Goal: Task Accomplishment & Management: Use online tool/utility

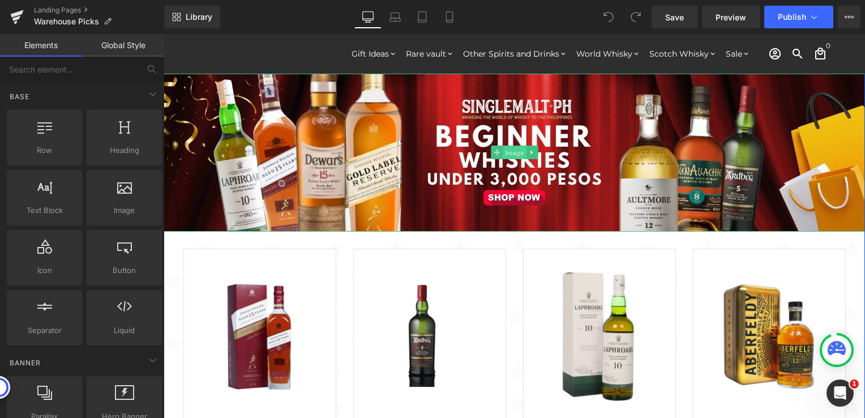
click at [503, 155] on span "Image" at bounding box center [515, 153] width 24 height 14
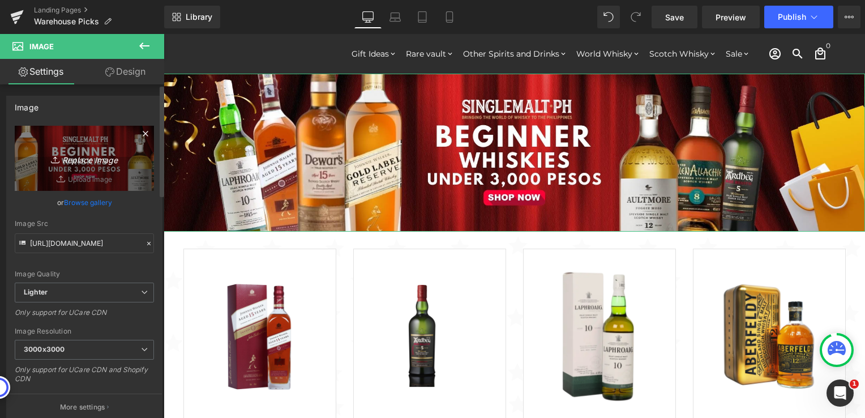
click at [80, 160] on icon "Replace Image" at bounding box center [84, 158] width 91 height 14
type input "C:\fakepath\Warehouse Picks 3 - 2000x450.jpg"
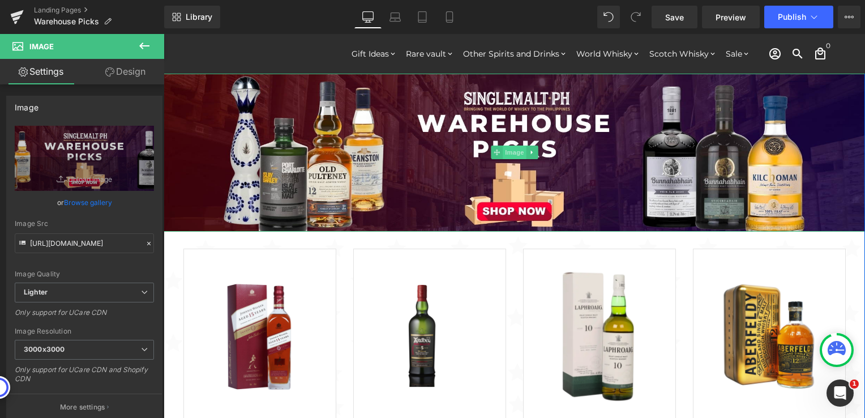
click at [503, 156] on span "Image" at bounding box center [515, 153] width 24 height 14
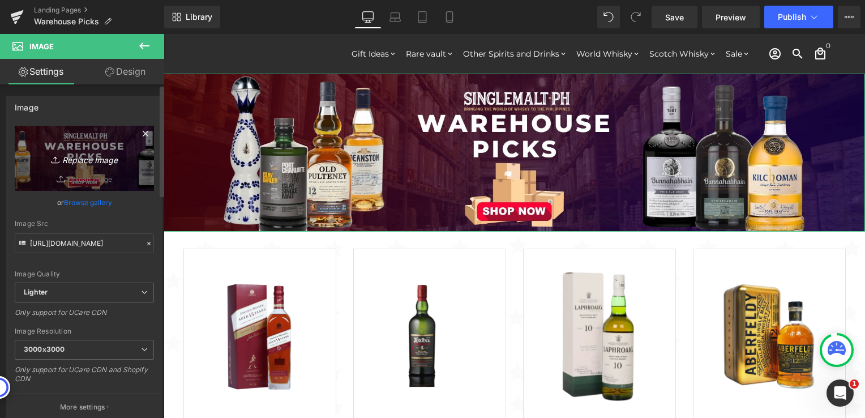
click at [83, 164] on icon "Replace Image" at bounding box center [84, 158] width 91 height 14
type input "C:\fakepath\SMPH TEMPLATE - [PERSON_NAME] - 2025-08-22T103741.229.jpg"
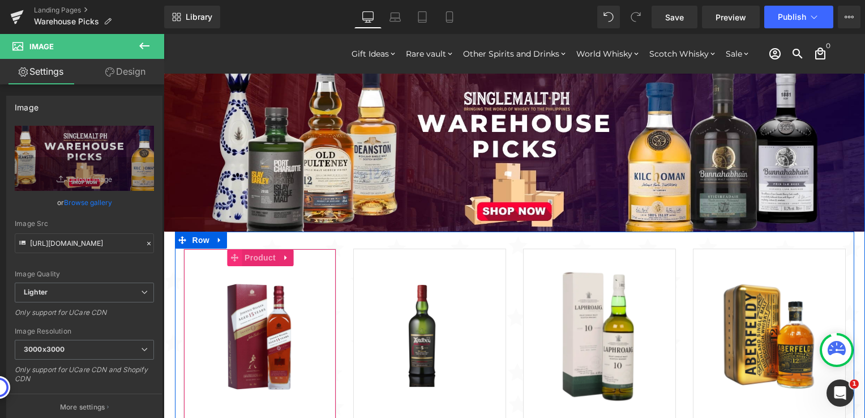
drag, startPoint x: 250, startPoint y: 257, endPoint x: 228, endPoint y: 255, distance: 21.6
click at [250, 257] on span "Product" at bounding box center [260, 257] width 37 height 17
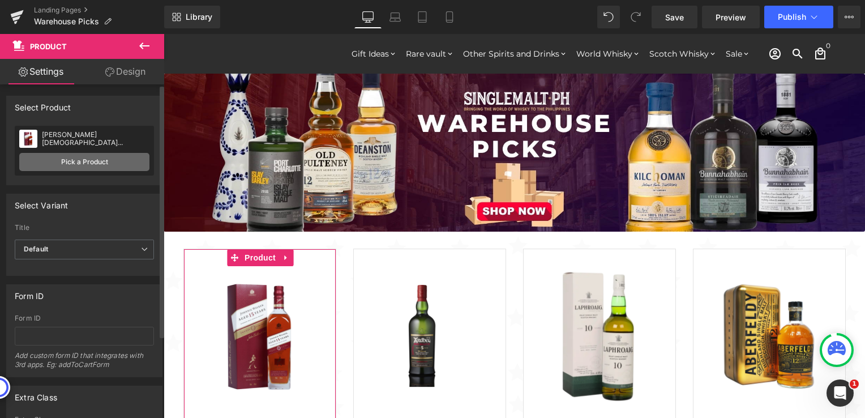
click at [77, 165] on link "Pick a Product" at bounding box center [84, 162] width 130 height 18
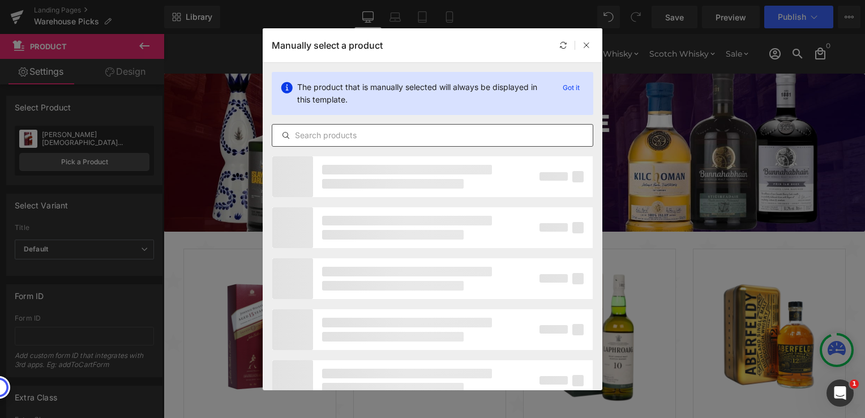
click at [385, 132] on input "text" at bounding box center [432, 136] width 321 height 14
paste input "Clase Azul Tequila Reposado 70cl"
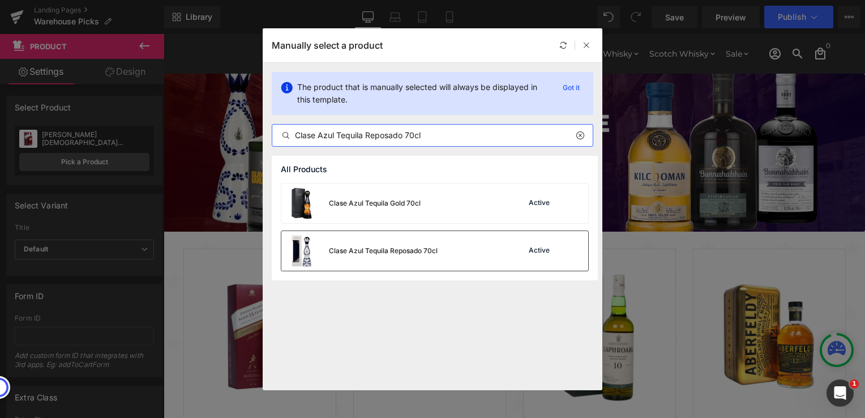
type input "Clase Azul Tequila Reposado 70cl"
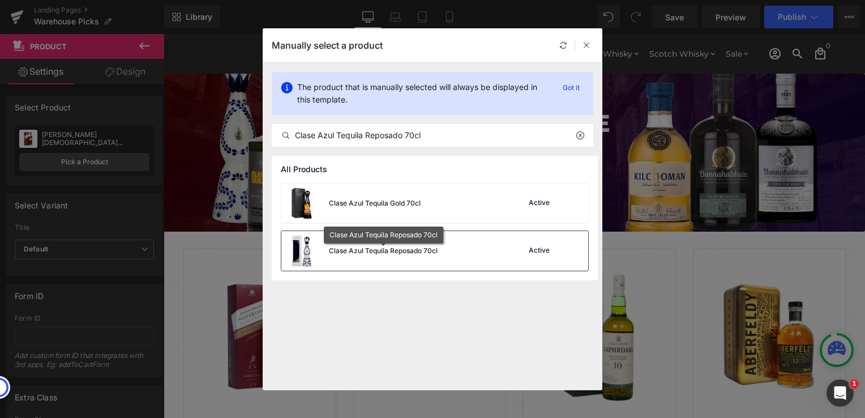
click at [394, 250] on div "Clase Azul Tequila Reposado 70cl" at bounding box center [383, 251] width 109 height 10
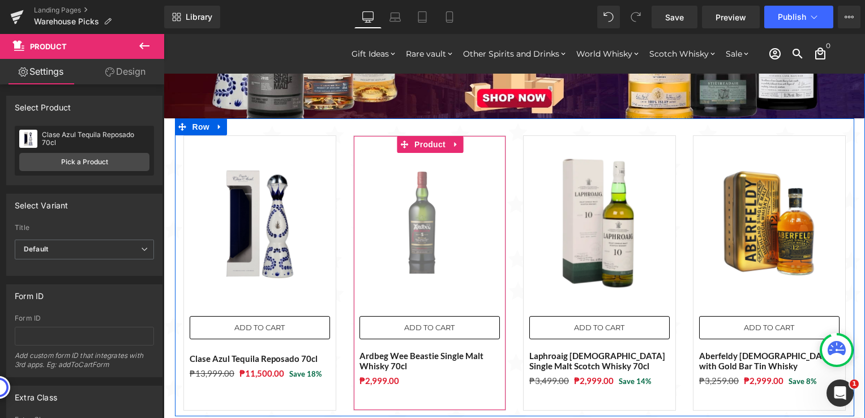
scroll to position [57, 0]
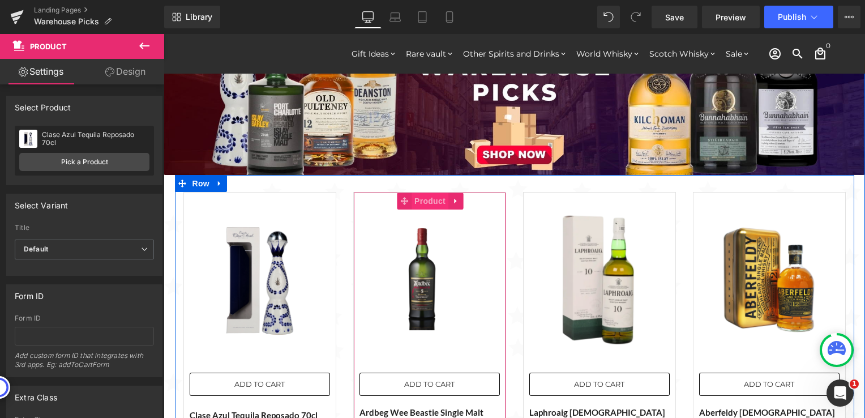
click at [418, 204] on span "Product" at bounding box center [430, 201] width 37 height 17
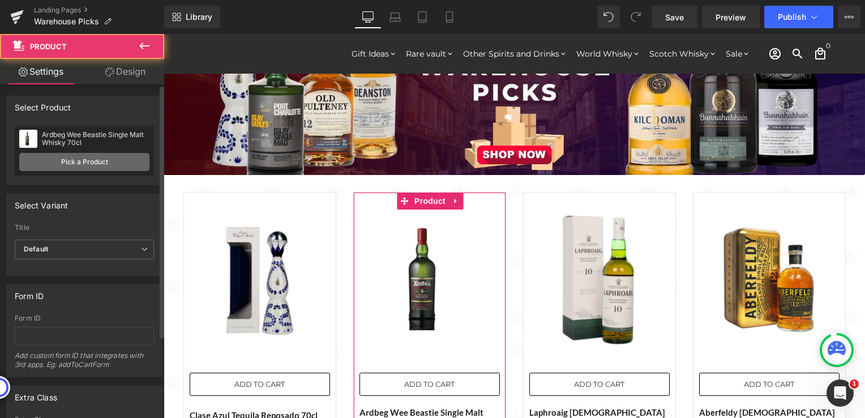
click at [75, 164] on link "Pick a Product" at bounding box center [84, 162] width 130 height 18
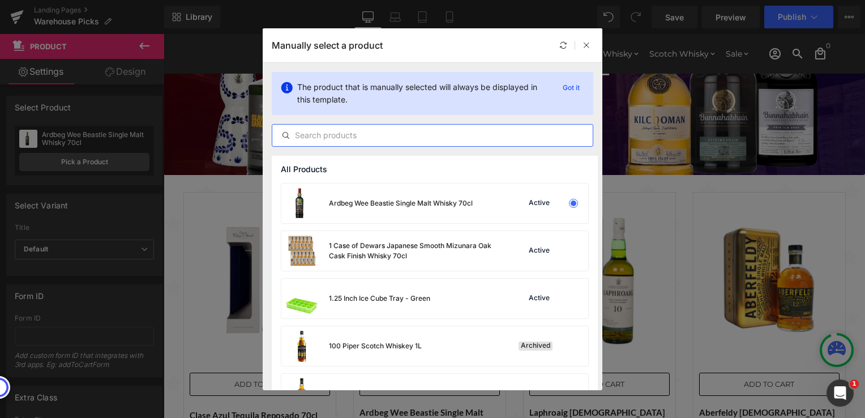
click at [379, 139] on input "text" at bounding box center [432, 136] width 321 height 14
paste input "Kilchoman 100% Islay 14th Edition with FREE 1 bottle of Bulldog Gin 70cl"
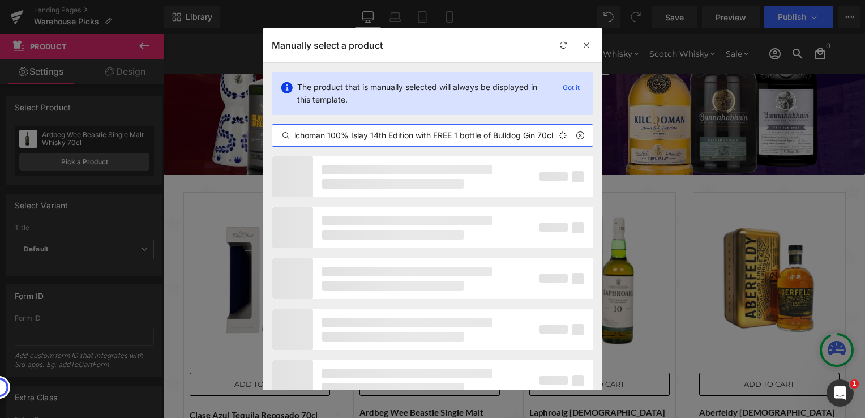
scroll to position [0, 10]
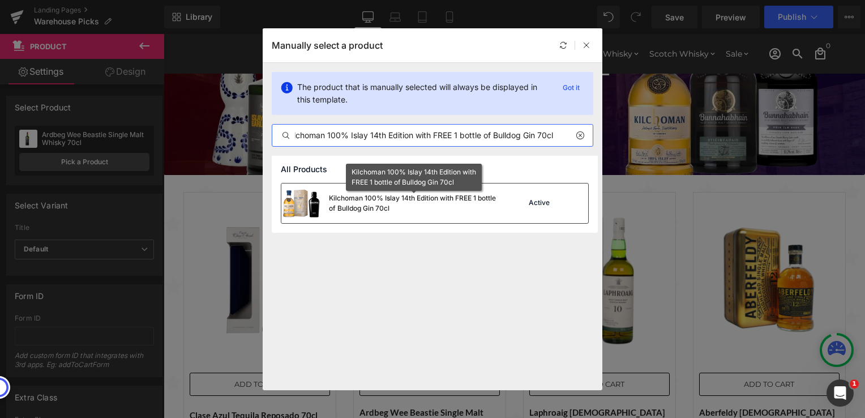
type input "Kilchoman 100% Islay 14th Edition with FREE 1 bottle of Bulldog Gin 70cl"
click at [396, 203] on div "Kilchoman 100% Islay 14th Edition with FREE 1 bottle of Bulldog Gin 70cl" at bounding box center [414, 203] width 170 height 20
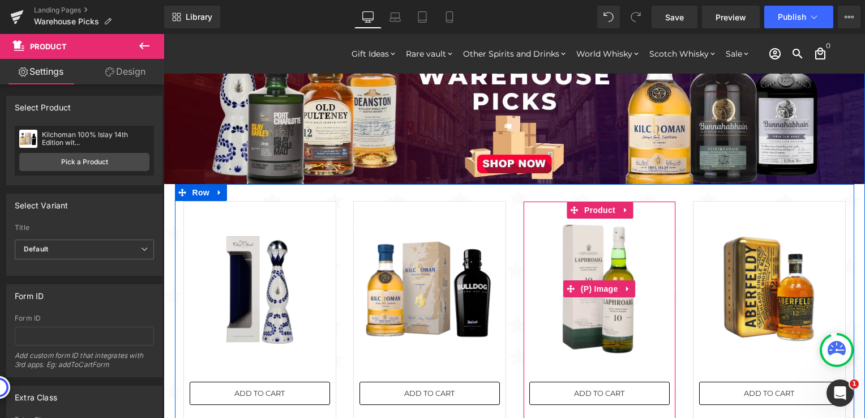
scroll to position [0, 0]
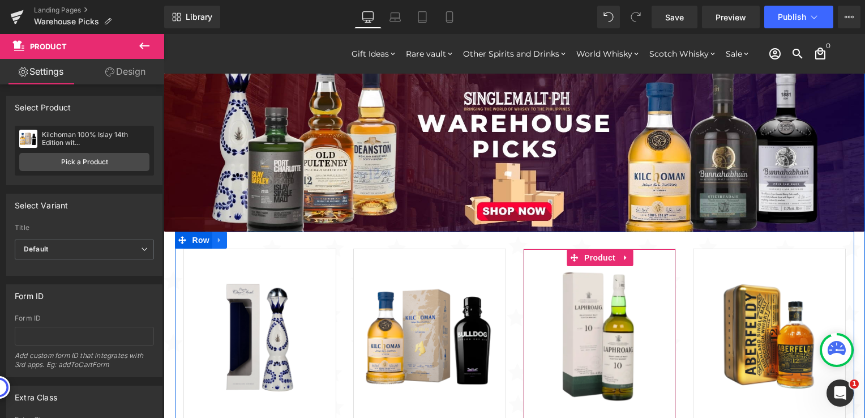
drag, startPoint x: 593, startPoint y: 261, endPoint x: 215, endPoint y: 232, distance: 379.5
click at [593, 261] on span "Product" at bounding box center [600, 257] width 37 height 17
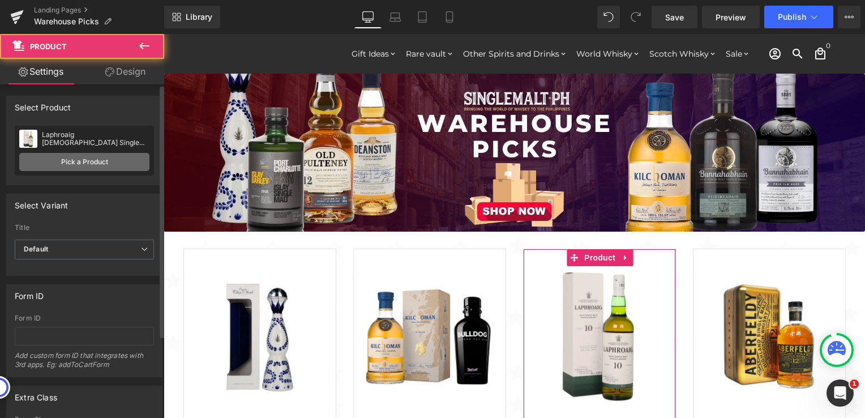
click at [108, 164] on link "Pick a Product" at bounding box center [84, 162] width 130 height 18
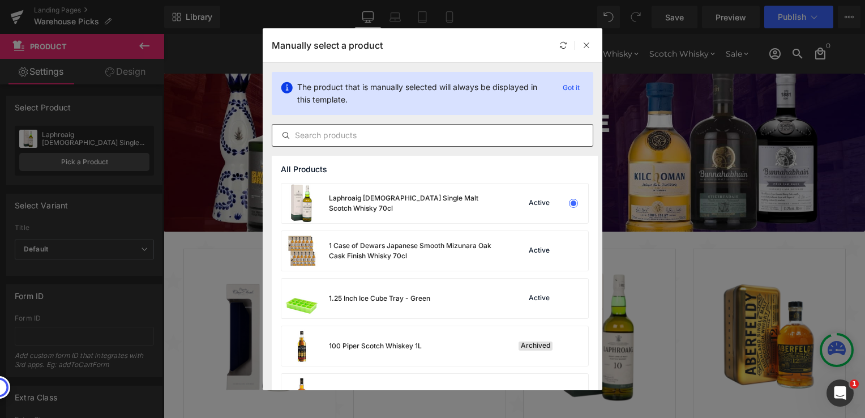
click at [400, 137] on input "text" at bounding box center [432, 136] width 321 height 14
paste input "Bunnahabhain Feis Isle 2023 Canasta Cask Matured - Limited Edition"
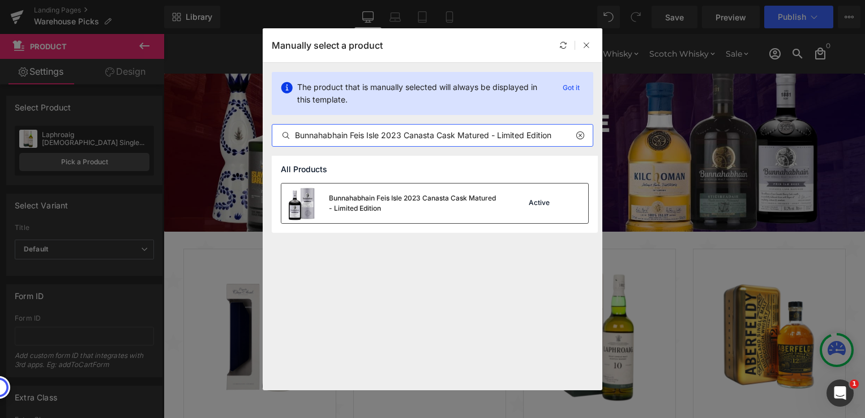
type input "Bunnahabhain Feis Isle 2023 Canasta Cask Matured - Limited Edition"
click at [429, 205] on div "Bunnahabhain Feis Isle 2023 Canasta Cask Matured - Limited Edition" at bounding box center [414, 203] width 170 height 20
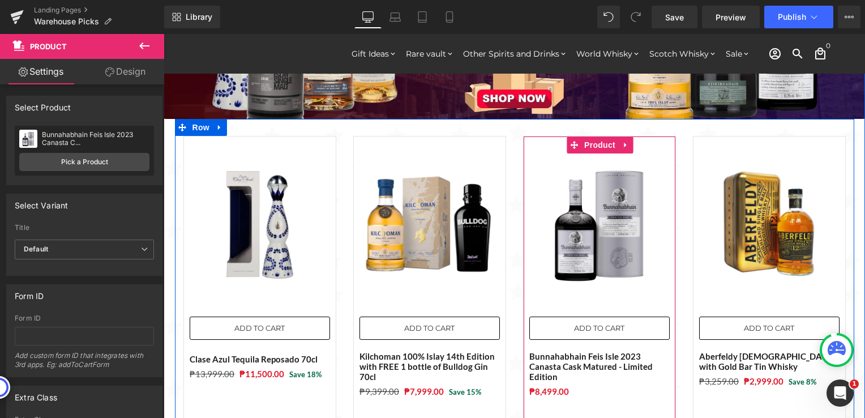
scroll to position [113, 0]
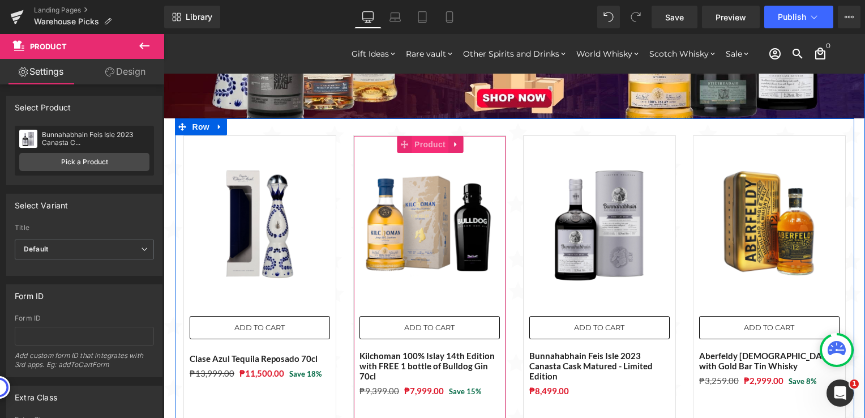
click at [422, 144] on span "Product" at bounding box center [430, 144] width 37 height 17
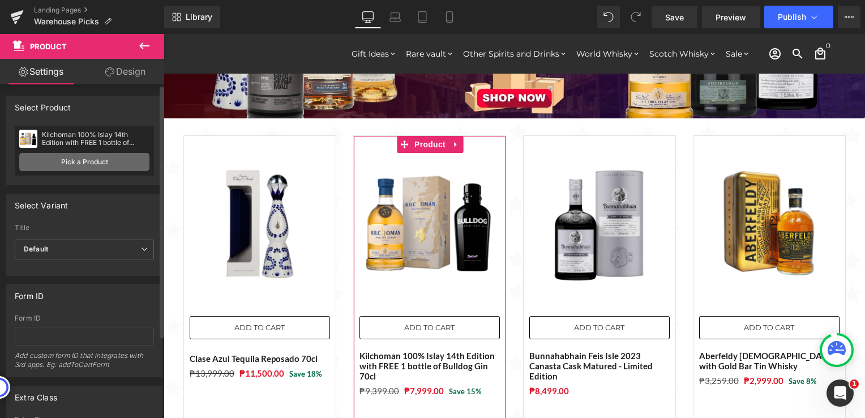
click at [86, 160] on link "Pick a Product" at bounding box center [84, 162] width 130 height 18
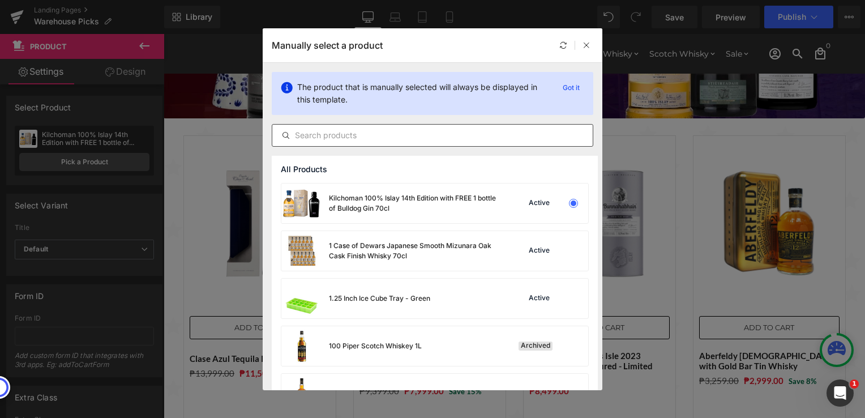
click at [379, 137] on input "text" at bounding box center [432, 136] width 321 height 14
paste input "Bunnahabhain Feis Isle 2023 Canasta Cask Matured - Limited Edition"
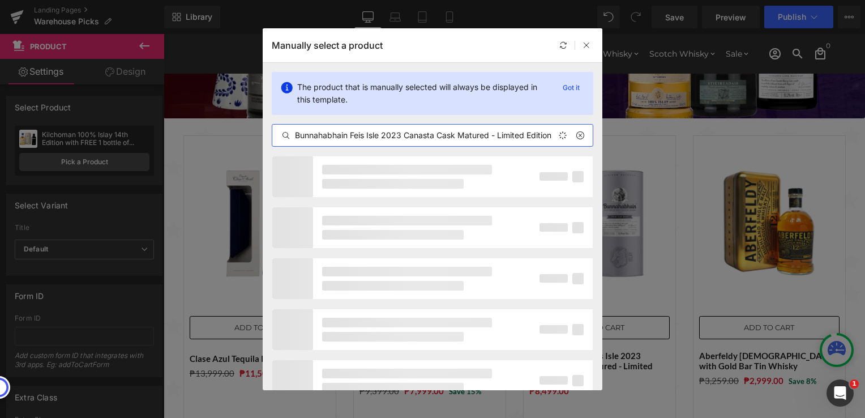
scroll to position [0, 0]
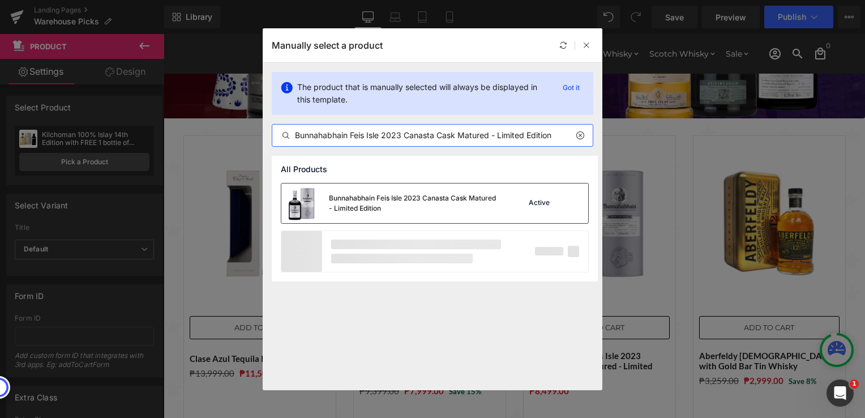
type input "Bunnahabhain Feis Isle 2023 Canasta Cask Matured - Limited Edition"
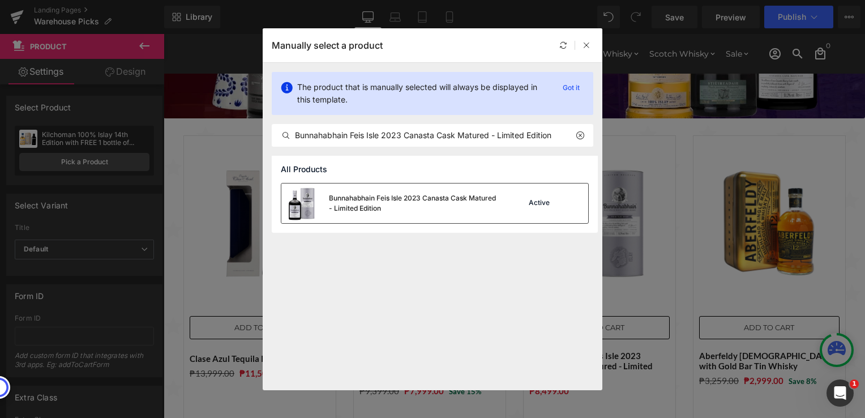
click at [392, 193] on div "Bunnahabhain Feis Isle 2023 Canasta Cask Matured - Limited Edition" at bounding box center [414, 203] width 170 height 20
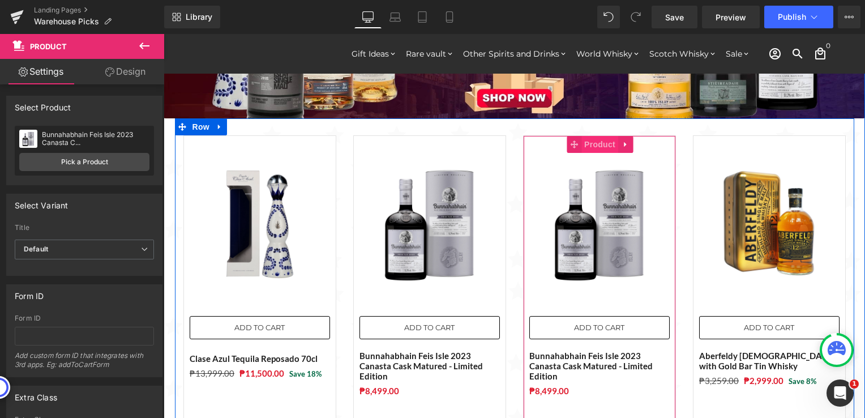
click at [587, 147] on span "Product" at bounding box center [600, 144] width 37 height 17
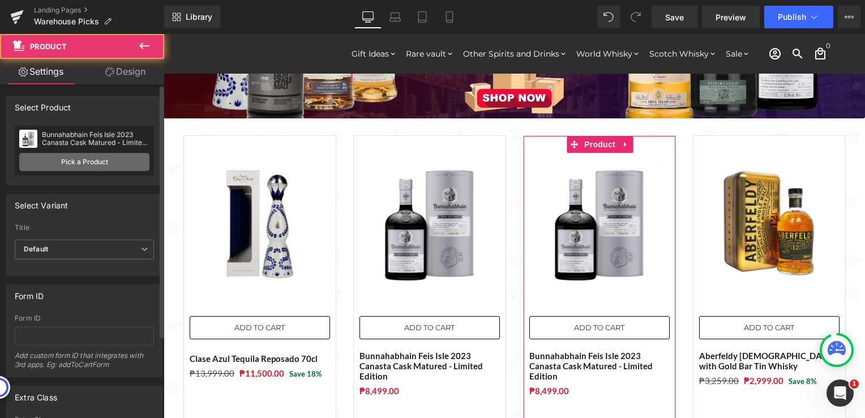
click at [82, 162] on link "Pick a Product" at bounding box center [84, 162] width 130 height 18
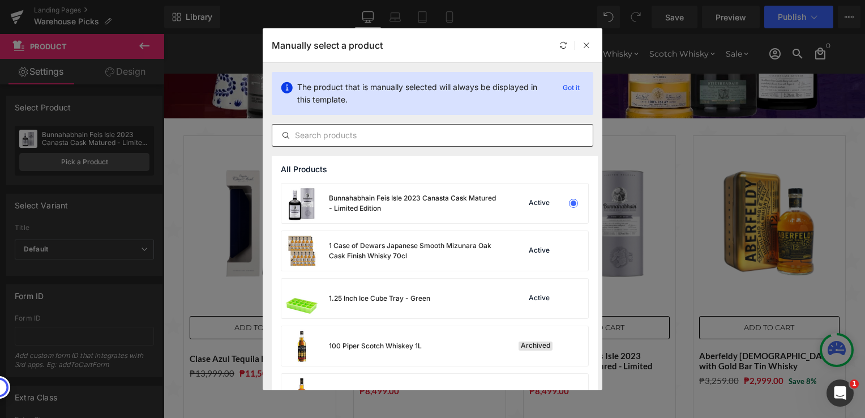
click at [351, 138] on input "text" at bounding box center [432, 136] width 321 height 14
paste input "Kilchoman 100% Islay 14th Edition with FREE 1 bottle of Bulldog Gin 70cl"
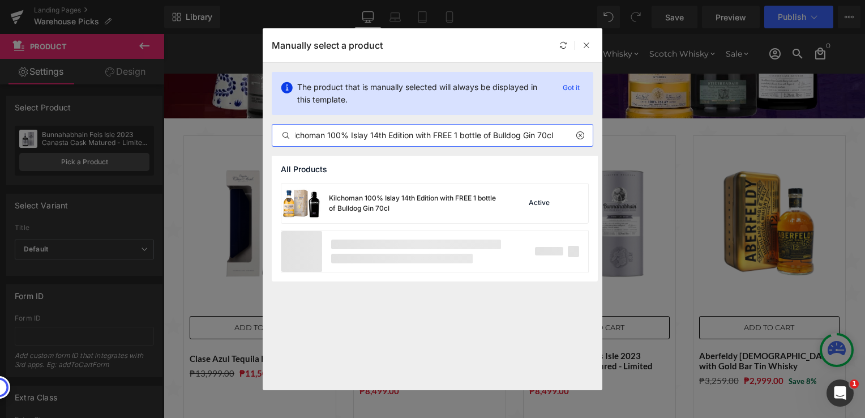
scroll to position [0, 10]
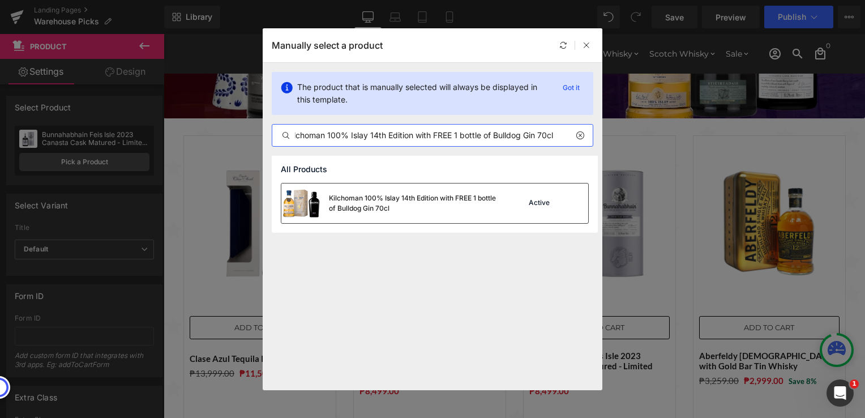
type input "Kilchoman 100% Islay 14th Edition with FREE 1 bottle of Bulldog Gin 70cl"
click at [441, 202] on div "Kilchoman 100% Islay 14th Edition with FREE 1 bottle of Bulldog Gin 70cl" at bounding box center [414, 203] width 170 height 20
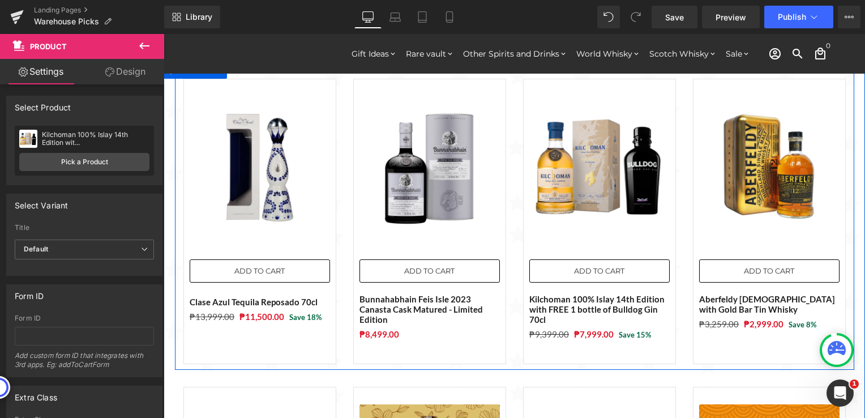
scroll to position [113, 0]
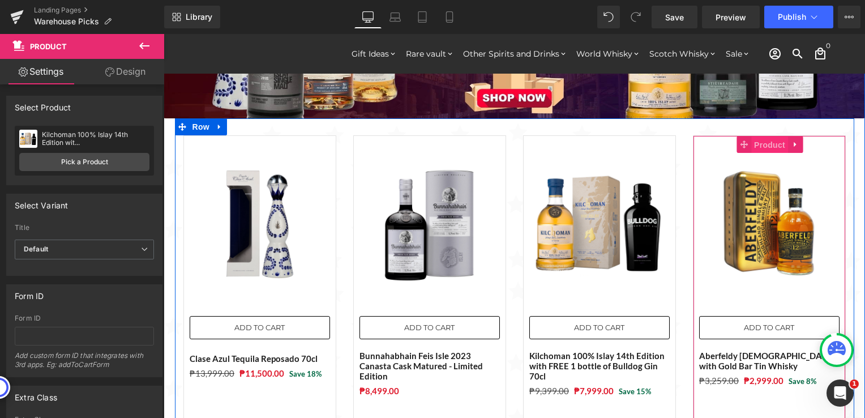
click at [752, 142] on span "Product" at bounding box center [770, 145] width 37 height 17
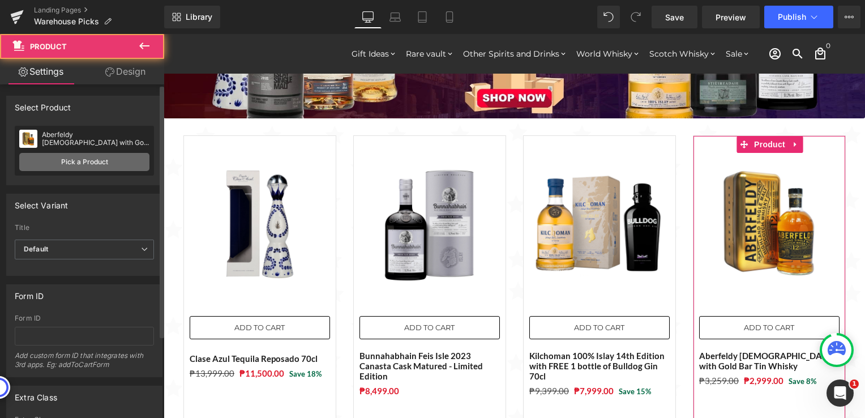
click at [120, 163] on link "Pick a Product" at bounding box center [84, 162] width 130 height 18
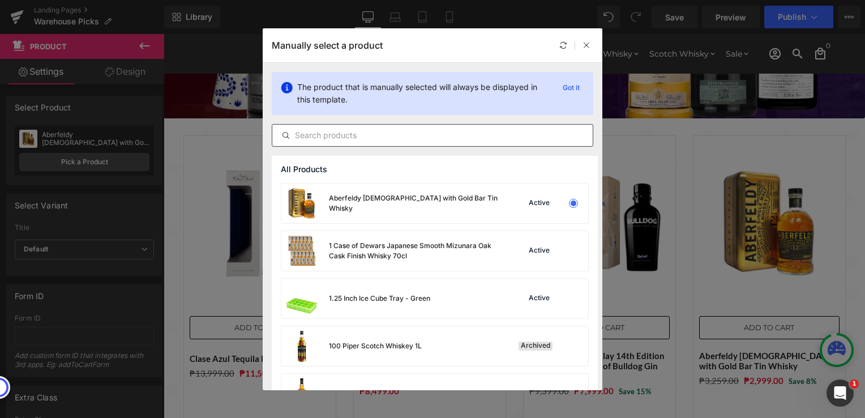
click at [372, 133] on input "text" at bounding box center [432, 136] width 321 height 14
paste input "Port Charlotte [DEMOGRAPHIC_DATA] Islay Single Malt 70cl"
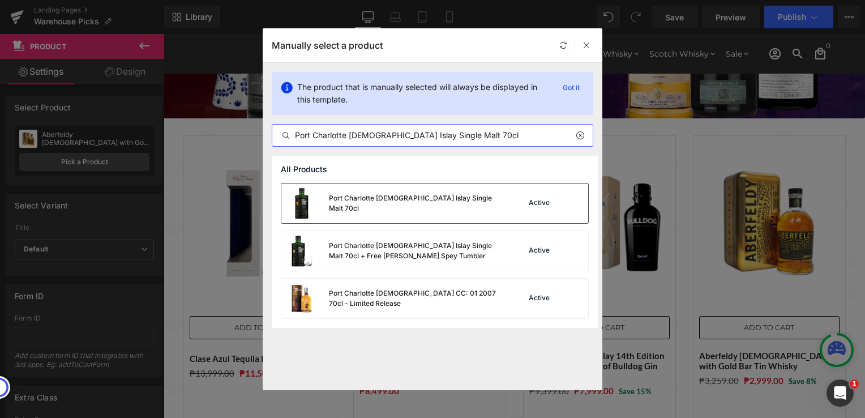
type input "Port Charlotte [DEMOGRAPHIC_DATA] Islay Single Malt 70cl"
click at [416, 210] on div "Port Charlotte [DEMOGRAPHIC_DATA] Islay Single Malt 70cl" at bounding box center [391, 204] width 218 height 40
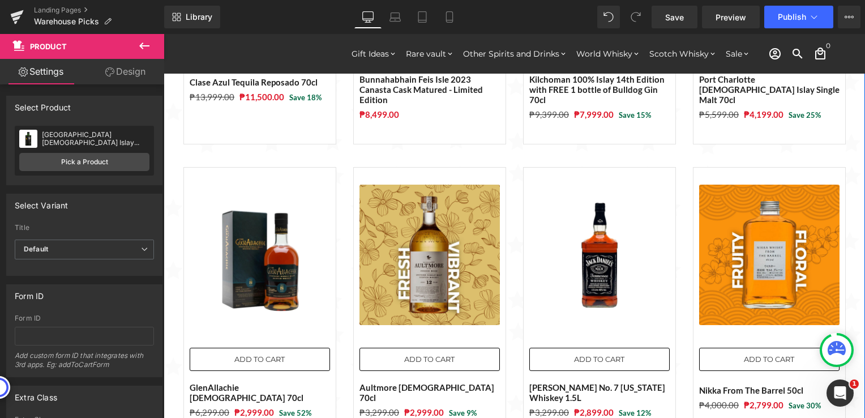
scroll to position [396, 0]
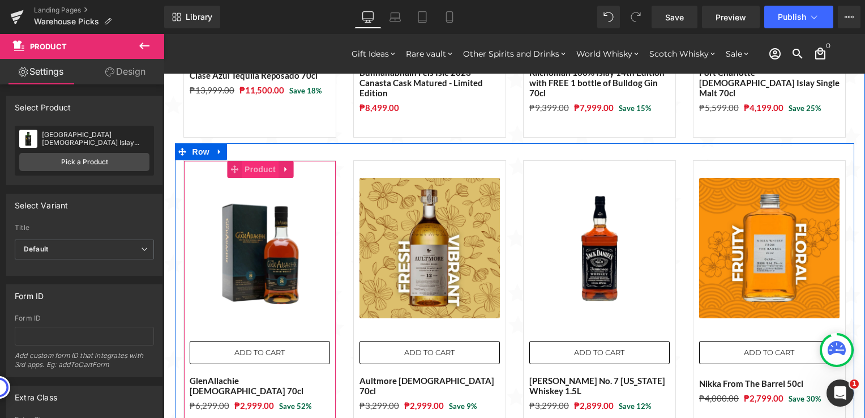
click at [256, 167] on span "Product" at bounding box center [260, 169] width 37 height 17
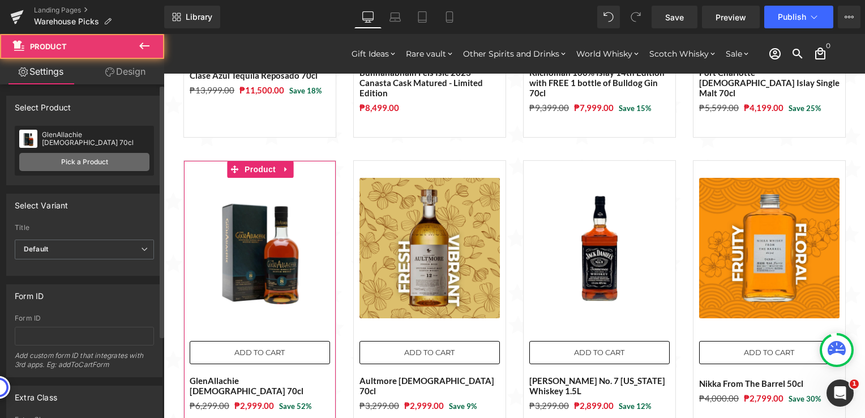
click at [99, 156] on link "Pick a Product" at bounding box center [84, 162] width 130 height 18
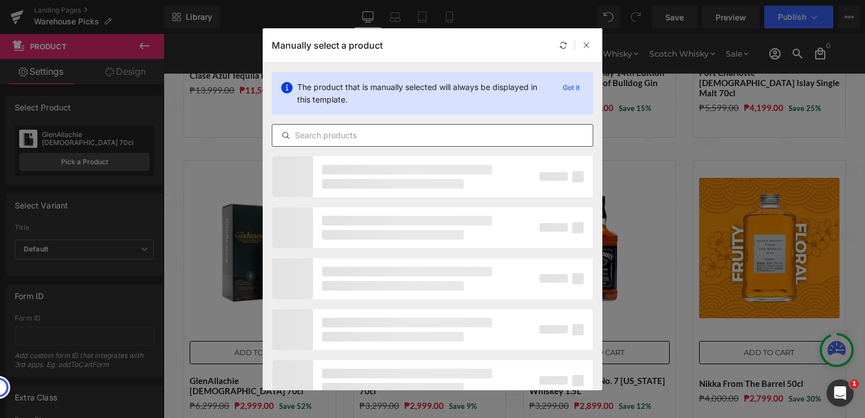
click at [322, 135] on input "text" at bounding box center [432, 136] width 321 height 14
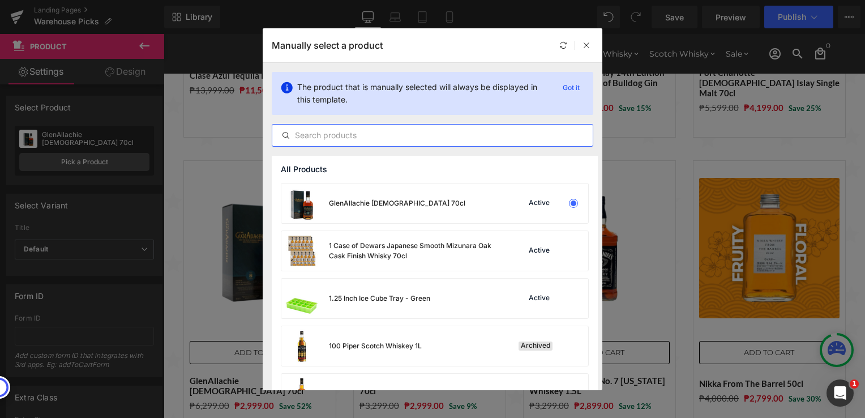
paste input "Deanston [DEMOGRAPHIC_DATA] Single Malt Scotch Whisky 70cl"
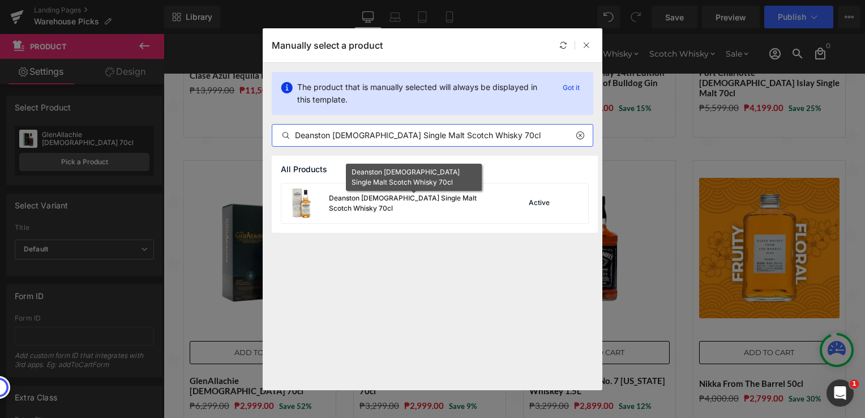
type input "Deanston [DEMOGRAPHIC_DATA] Single Malt Scotch Whisky 70cl"
click at [419, 207] on div "Deanston [DEMOGRAPHIC_DATA] Single Malt Scotch Whisky 70cl" at bounding box center [414, 203] width 170 height 20
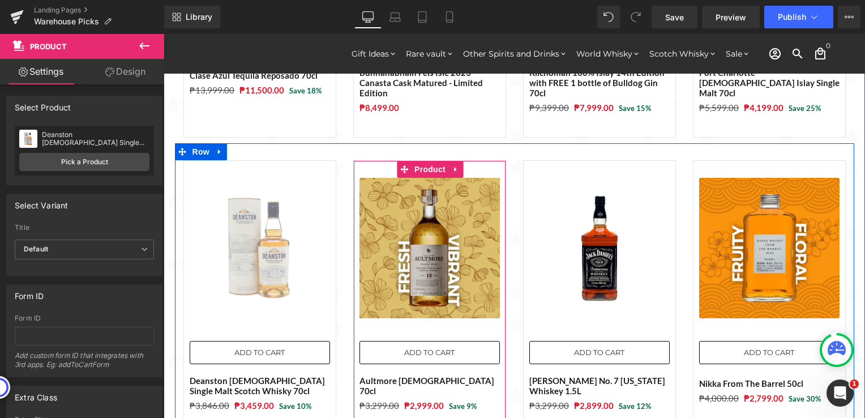
drag, startPoint x: 424, startPoint y: 169, endPoint x: 232, endPoint y: 194, distance: 193.1
click at [423, 169] on span "Product" at bounding box center [430, 169] width 37 height 17
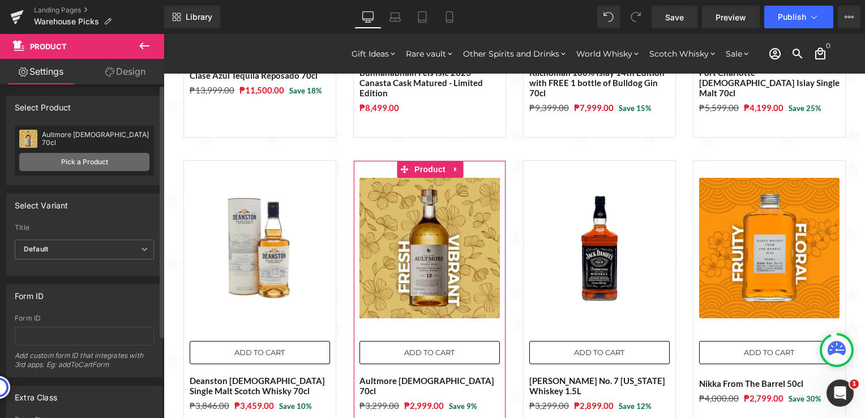
click at [70, 161] on link "Pick a Product" at bounding box center [84, 162] width 130 height 18
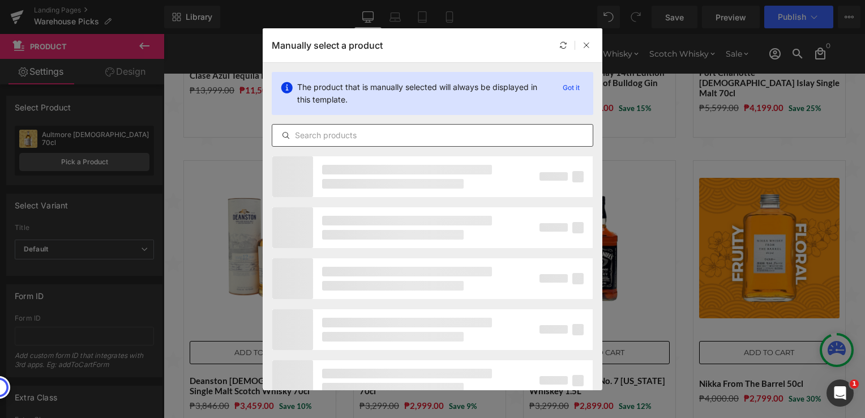
click at [394, 133] on input "text" at bounding box center [432, 136] width 321 height 14
paste input "Old Pulteney [DEMOGRAPHIC_DATA] Single Malt Scotch Whisky 70cl"
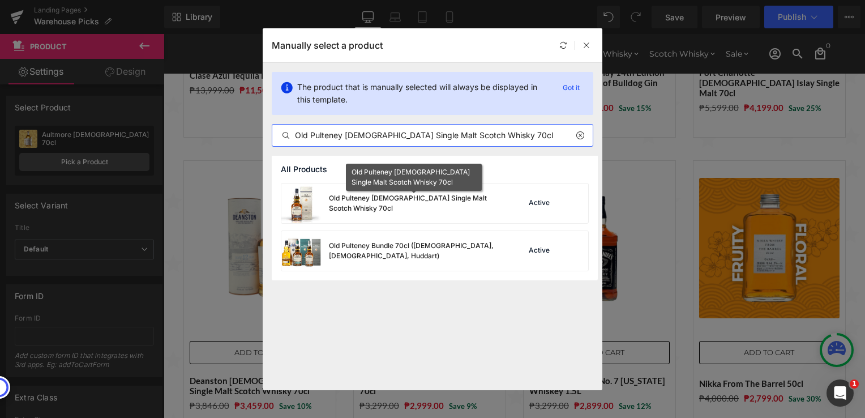
type input "Old Pulteney [DEMOGRAPHIC_DATA] Single Malt Scotch Whisky 70cl"
click at [443, 207] on div "Old Pulteney [DEMOGRAPHIC_DATA] Single Malt Scotch Whisky 70cl" at bounding box center [414, 203] width 170 height 20
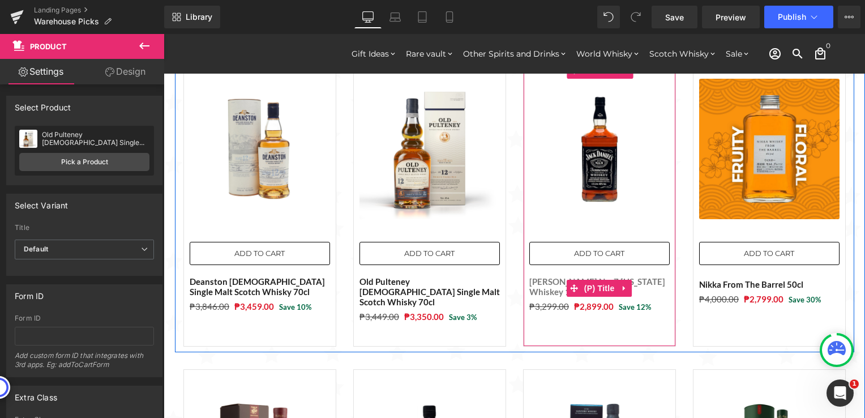
scroll to position [453, 0]
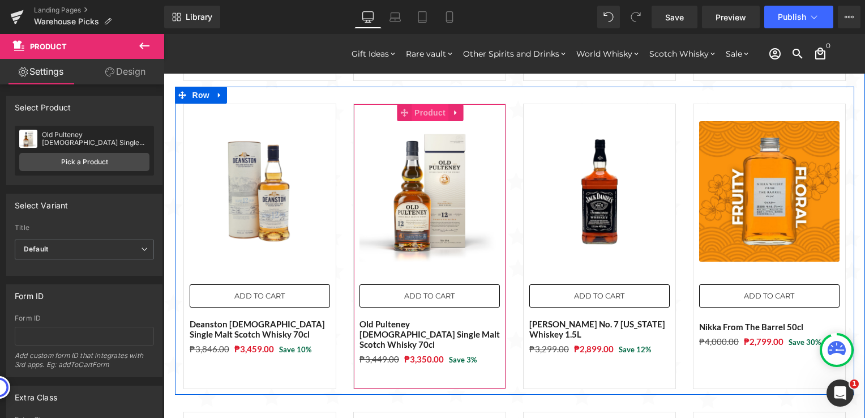
click at [421, 110] on span "Product" at bounding box center [430, 112] width 37 height 17
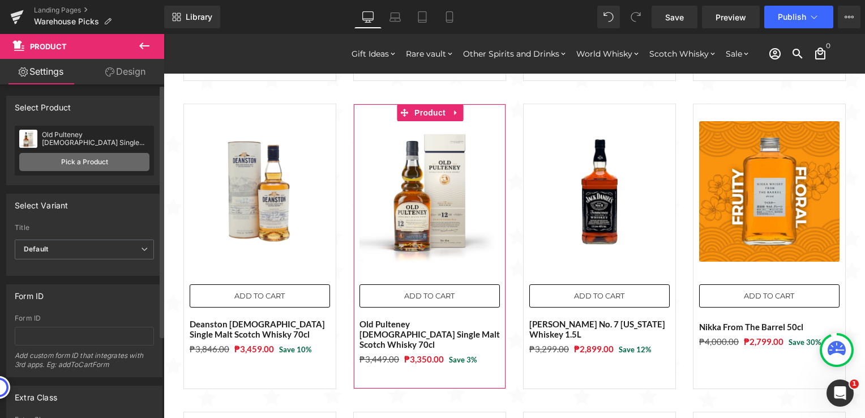
click at [107, 168] on link "Pick a Product" at bounding box center [84, 162] width 130 height 18
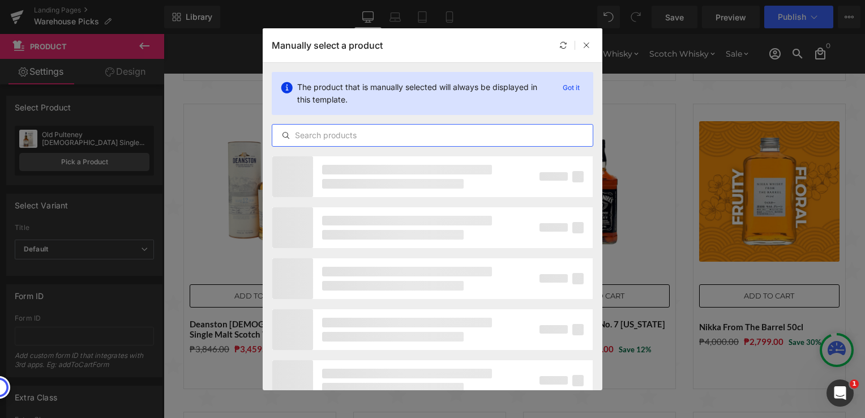
click at [365, 135] on input "text" at bounding box center [432, 136] width 321 height 14
paste input "Old Pulteney [DEMOGRAPHIC_DATA] Single Malt Scotch Whisky 70cl"
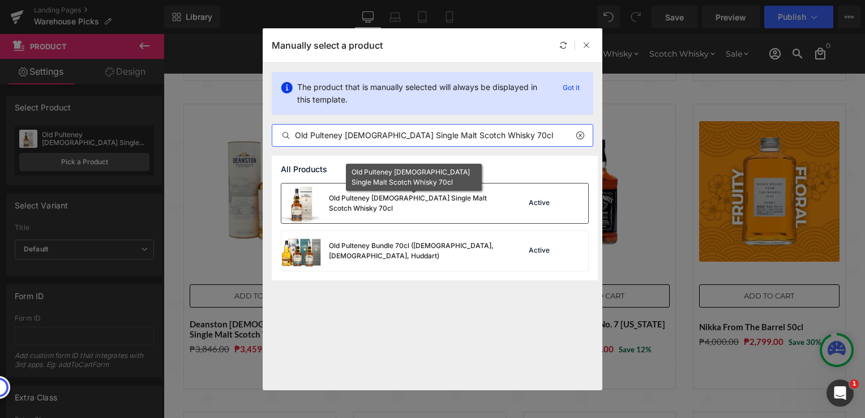
type input "Old Pulteney [DEMOGRAPHIC_DATA] Single Malt Scotch Whisky 70cl"
click at [432, 204] on div "Old Pulteney [DEMOGRAPHIC_DATA] Single Malt Scotch Whisky 70cl" at bounding box center [414, 203] width 170 height 20
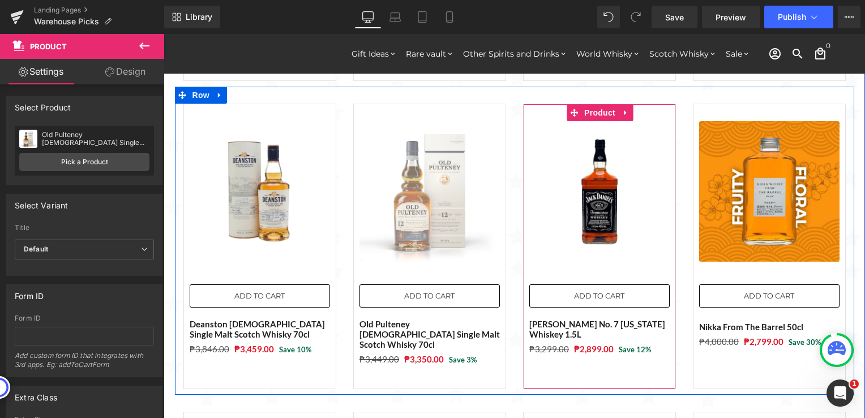
drag, startPoint x: 586, startPoint y: 114, endPoint x: 419, endPoint y: 142, distance: 168.7
click at [586, 114] on span "Product" at bounding box center [600, 112] width 37 height 17
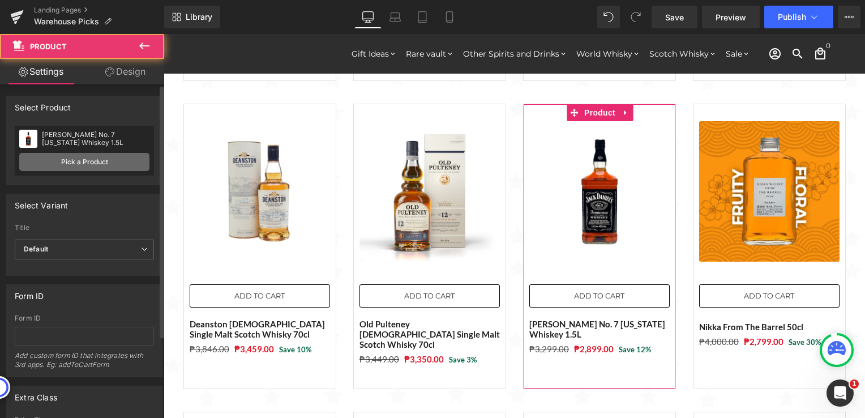
click at [93, 164] on link "Pick a Product" at bounding box center [84, 162] width 130 height 18
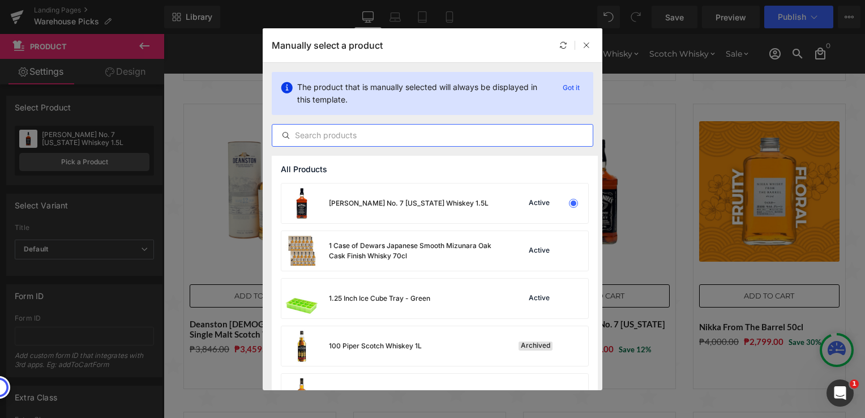
click at [429, 137] on input "text" at bounding box center [432, 136] width 321 height 14
paste input "Bunnahabhain Stiuireadair Islay Single Malt 70cl"
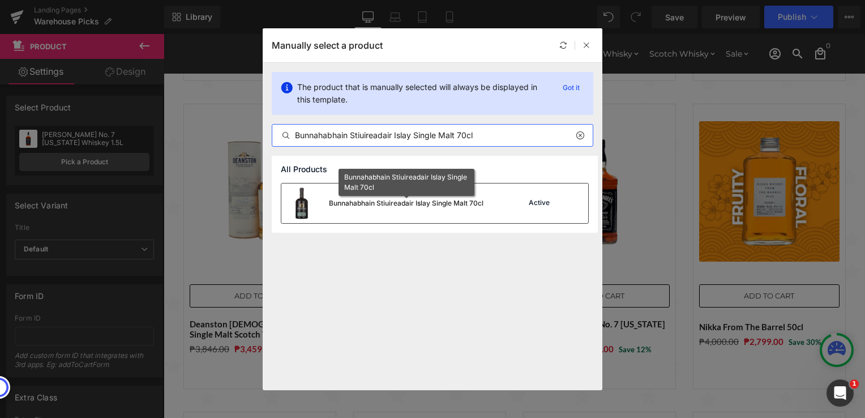
type input "Bunnahabhain Stiuireadair Islay Single Malt 70cl"
click at [401, 199] on div "Bunnahabhain Stiuireadair Islay Single Malt 70cl" at bounding box center [406, 203] width 155 height 10
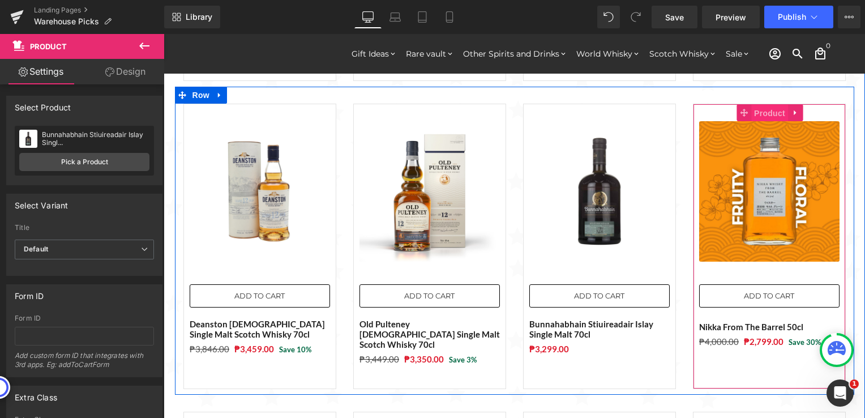
click at [764, 110] on span "Product" at bounding box center [770, 113] width 37 height 17
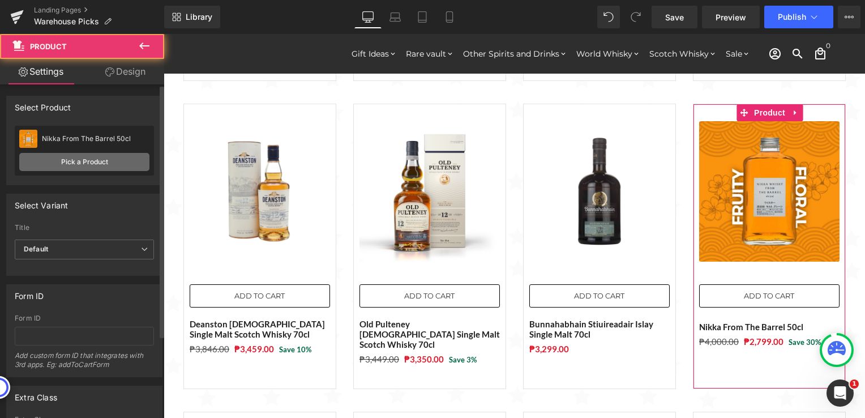
click at [66, 165] on link "Pick a Product" at bounding box center [84, 162] width 130 height 18
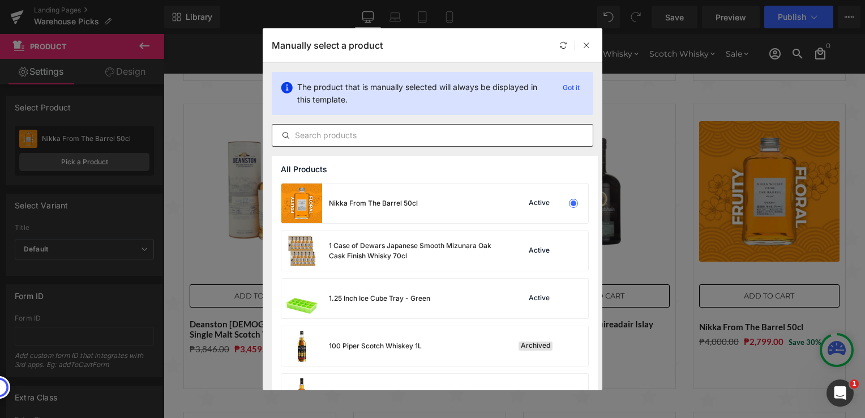
click at [408, 138] on input "text" at bounding box center [432, 136] width 321 height 14
paste input "Bunnahabhain [DEMOGRAPHIC_DATA] 70cl"
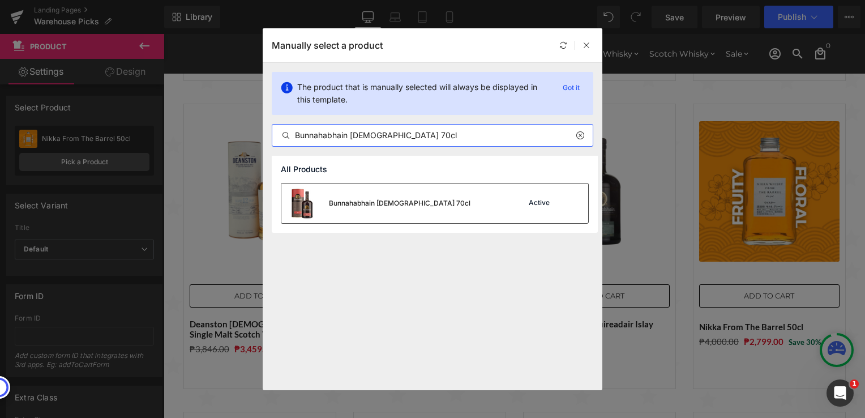
type input "Bunnahabhain [DEMOGRAPHIC_DATA] 70cl"
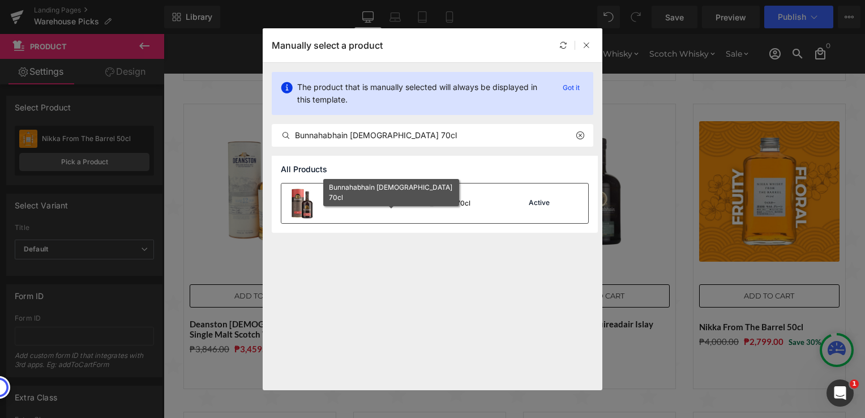
click at [417, 202] on div "Bunnahabhain [DEMOGRAPHIC_DATA] 70cl" at bounding box center [400, 203] width 142 height 10
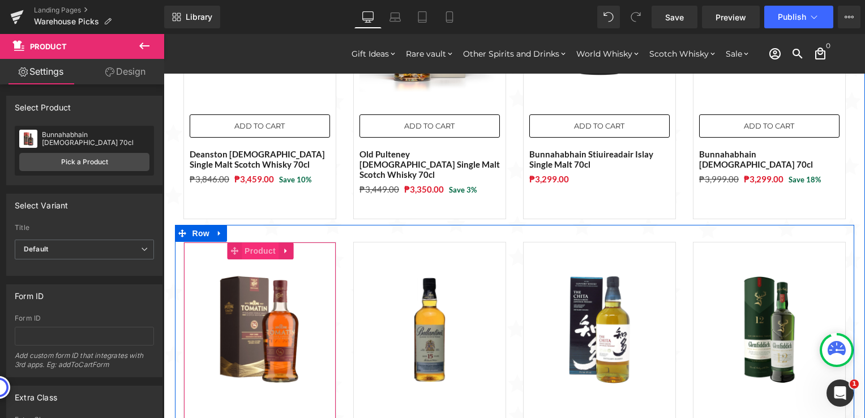
scroll to position [680, 0]
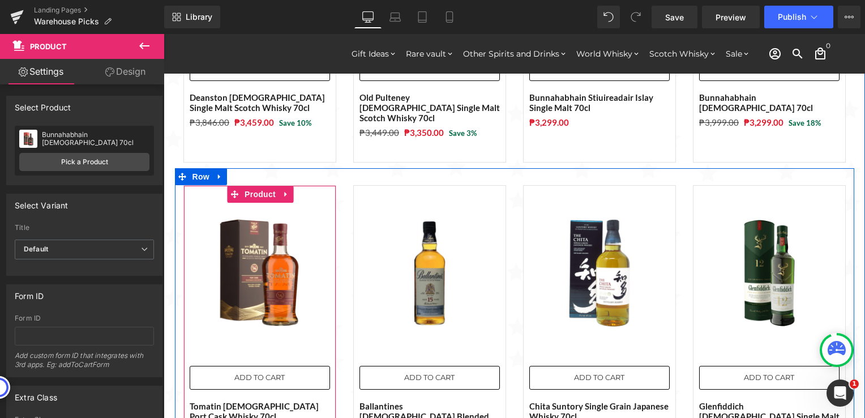
drag, startPoint x: 256, startPoint y: 185, endPoint x: 212, endPoint y: 178, distance: 44.1
click at [256, 186] on span "Product" at bounding box center [260, 194] width 37 height 17
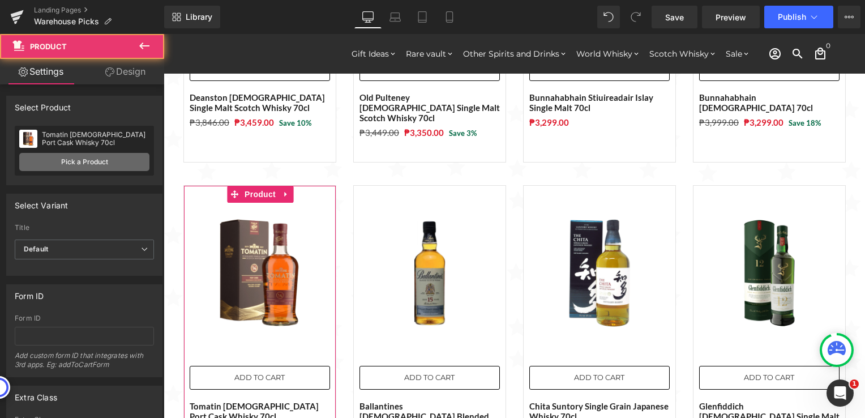
click at [104, 165] on link "Pick a Product" at bounding box center [84, 162] width 130 height 18
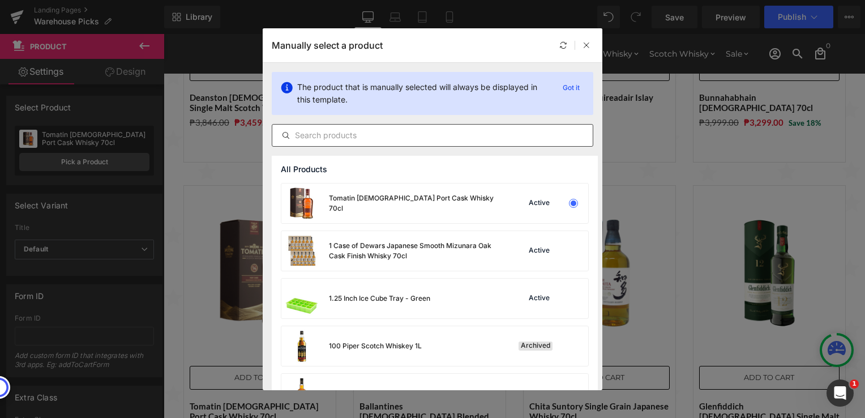
click at [358, 132] on input "text" at bounding box center [432, 136] width 321 height 14
paste input "The [PERSON_NAME] [DEMOGRAPHIC_DATA] Scotch Whisky 70cl"
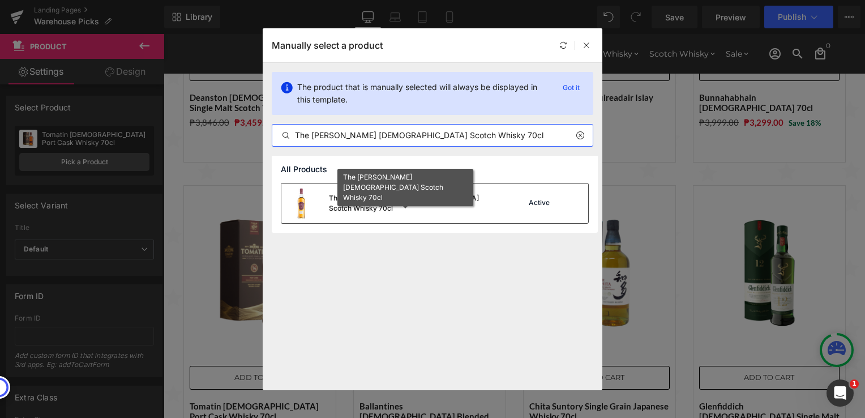
type input "The [PERSON_NAME] [DEMOGRAPHIC_DATA] Scotch Whisky 70cl"
click at [385, 204] on div "The [PERSON_NAME] [DEMOGRAPHIC_DATA] Scotch Whisky 70cl" at bounding box center [414, 203] width 170 height 20
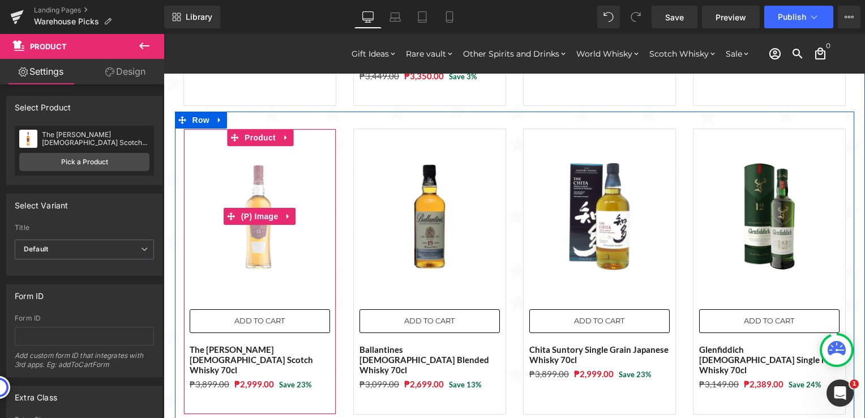
scroll to position [623, 0]
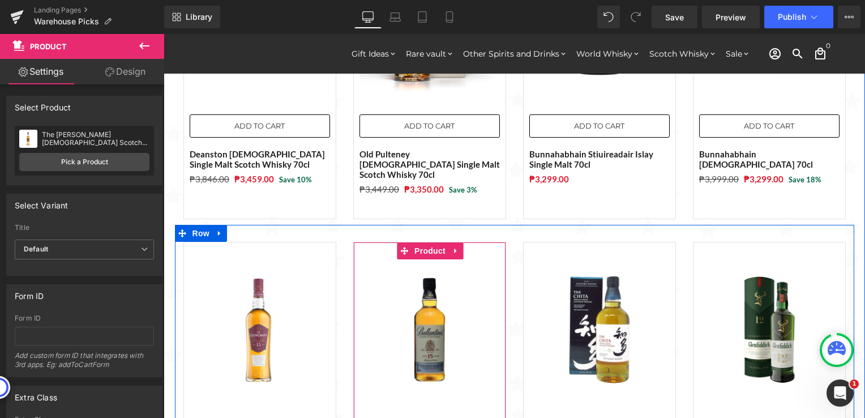
drag, startPoint x: 425, startPoint y: 241, endPoint x: 205, endPoint y: 207, distance: 222.3
click at [424, 242] on span "Product" at bounding box center [430, 250] width 37 height 17
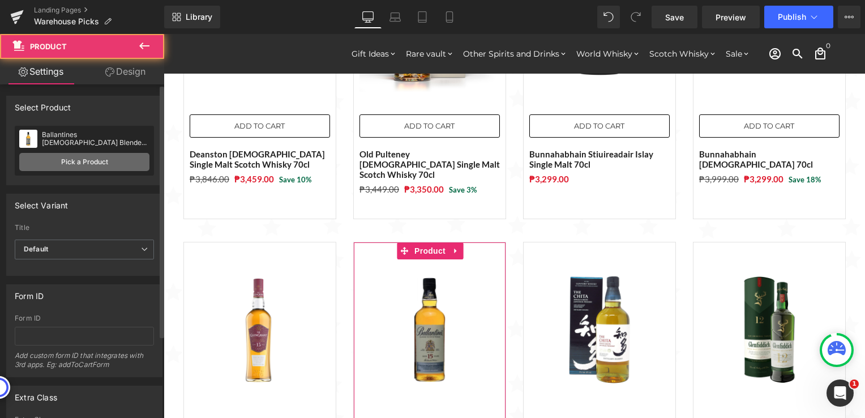
click at [73, 161] on link "Pick a Product" at bounding box center [84, 162] width 130 height 18
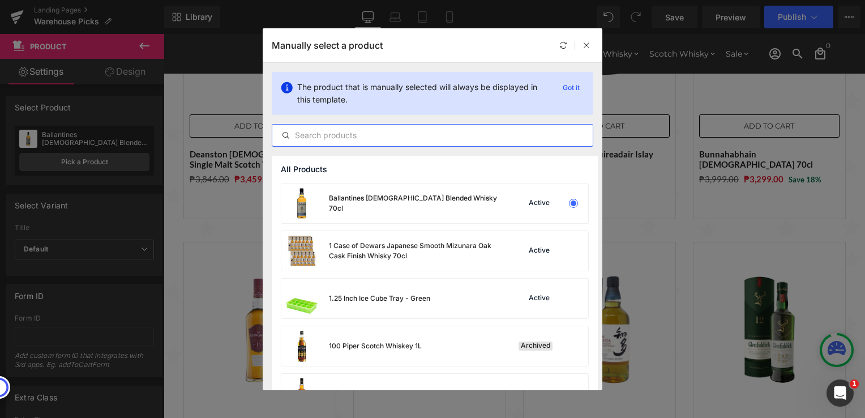
click at [372, 137] on input "text" at bounding box center [432, 136] width 321 height 14
paste input "Smokehead [MEDICAL_DATA] Cask Strength Single Malt Scotch Whisky 70cl"
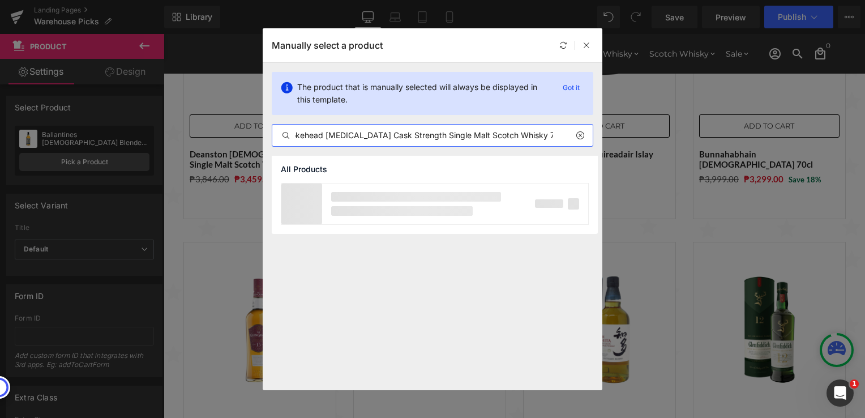
scroll to position [0, 11]
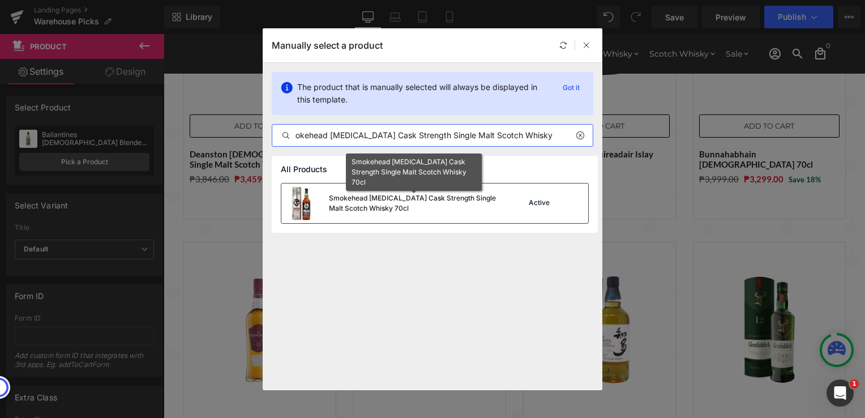
type input "Smokehead [MEDICAL_DATA] Cask Strength Single Malt Scotch Whisky 70cl"
click at [419, 205] on div "Smokehead [MEDICAL_DATA] Cask Strength Single Malt Scotch Whisky 70cl" at bounding box center [414, 203] width 170 height 20
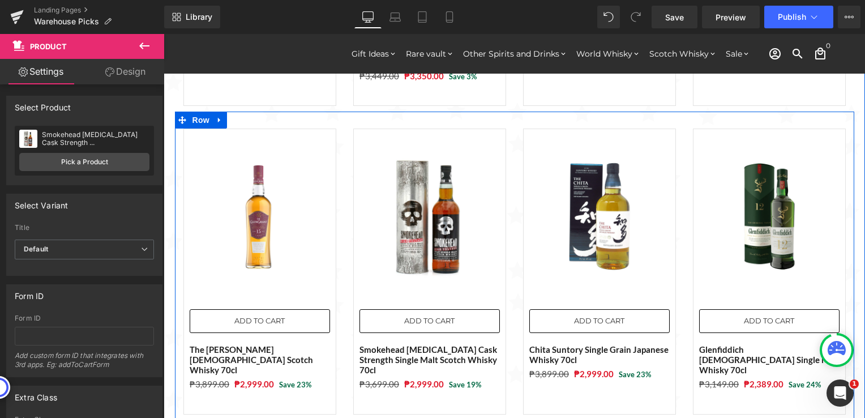
scroll to position [680, 0]
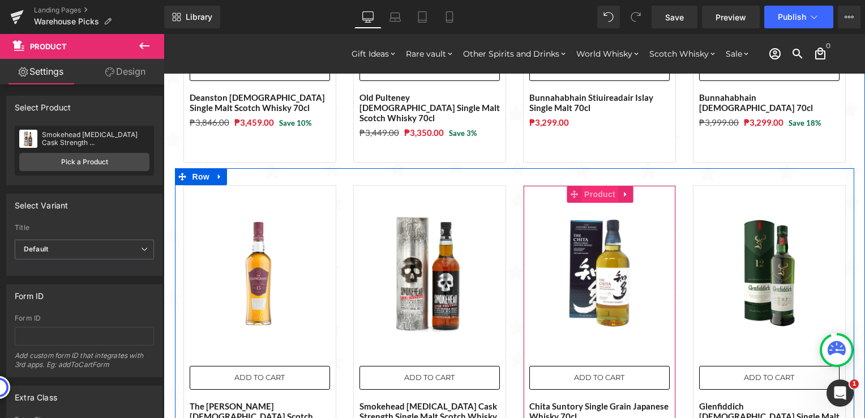
click at [596, 186] on span "Product" at bounding box center [600, 194] width 37 height 17
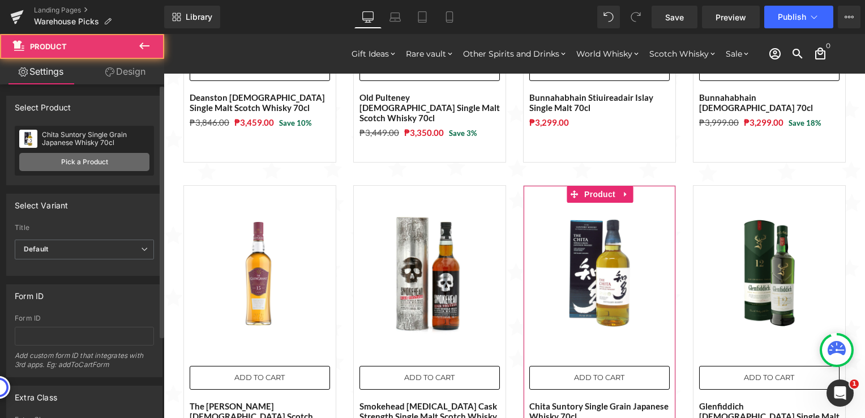
click at [92, 160] on link "Pick a Product" at bounding box center [84, 162] width 130 height 18
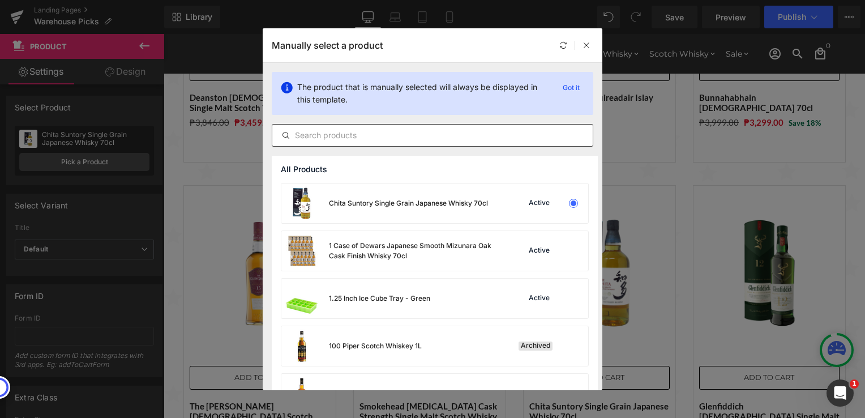
click at [420, 133] on input "text" at bounding box center [432, 136] width 321 height 14
paste input "Deanston [DEMOGRAPHIC_DATA] [PERSON_NAME] Oak 70cl"
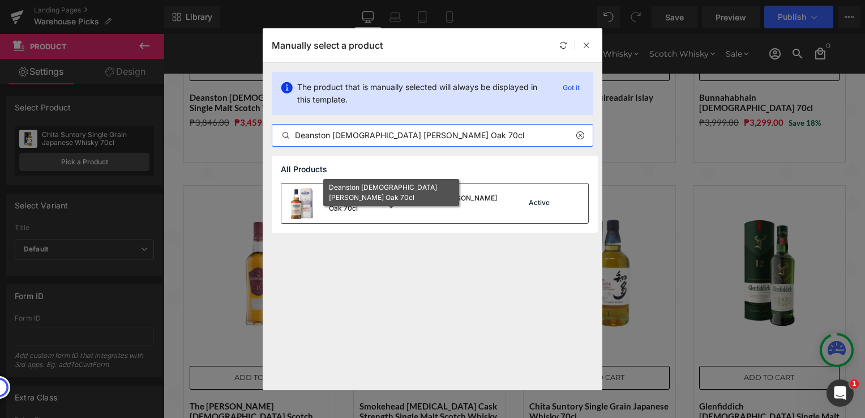
type input "Deanston [DEMOGRAPHIC_DATA] [PERSON_NAME] Oak 70cl"
click at [430, 206] on div "Deanston [DEMOGRAPHIC_DATA] [PERSON_NAME] Oak 70cl" at bounding box center [414, 203] width 170 height 20
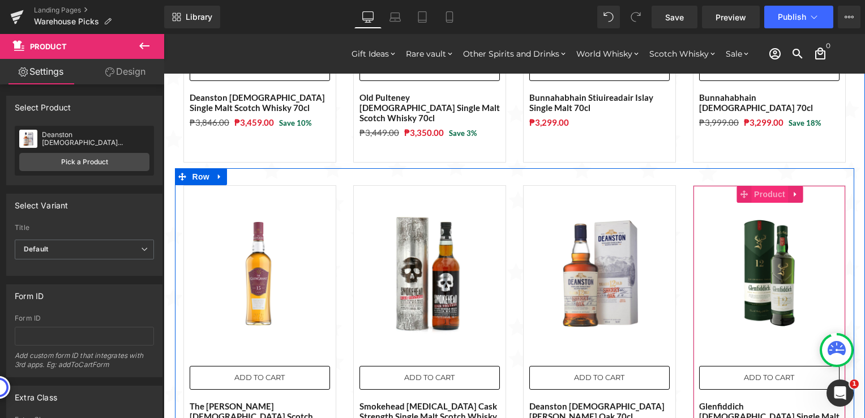
click at [766, 186] on span "Product" at bounding box center [770, 194] width 37 height 17
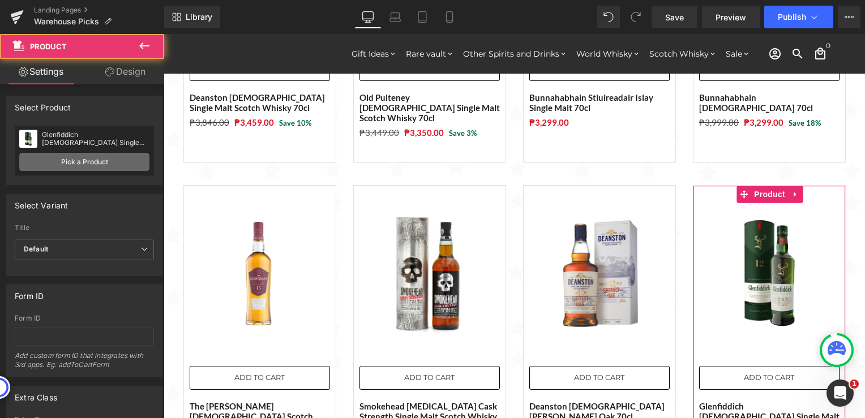
click at [121, 162] on link "Pick a Product" at bounding box center [84, 162] width 130 height 18
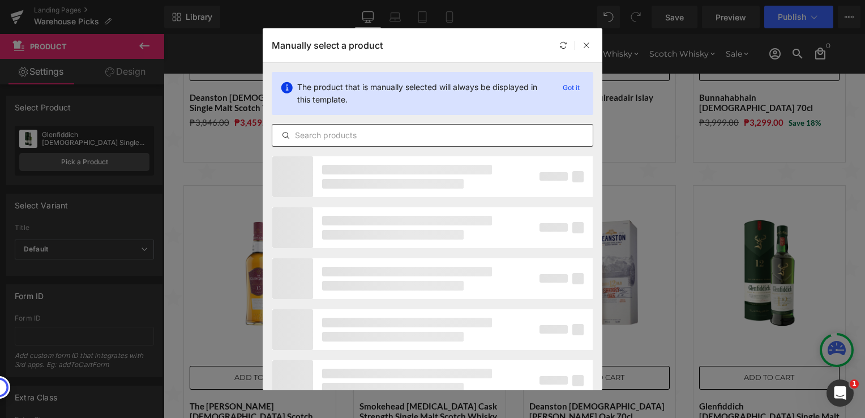
click at [398, 138] on input "text" at bounding box center [432, 136] width 321 height 14
paste input "The [PERSON_NAME] [DEMOGRAPHIC_DATA] Scotch Whisky 70cl"
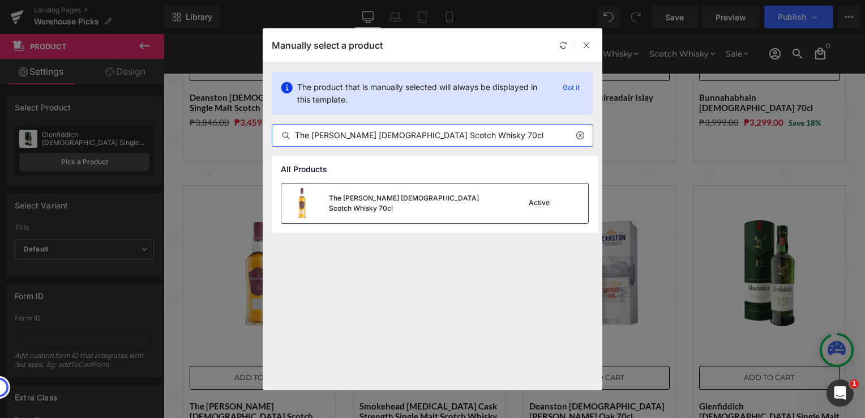
type input "The [PERSON_NAME] [DEMOGRAPHIC_DATA] Scotch Whisky 70cl"
click at [421, 207] on div "The [PERSON_NAME] [DEMOGRAPHIC_DATA] Scotch Whisky 70cl" at bounding box center [414, 203] width 170 height 20
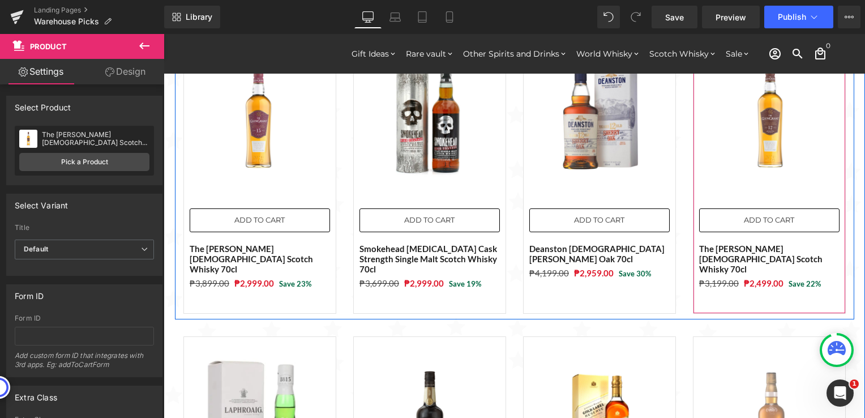
scroll to position [1020, 0]
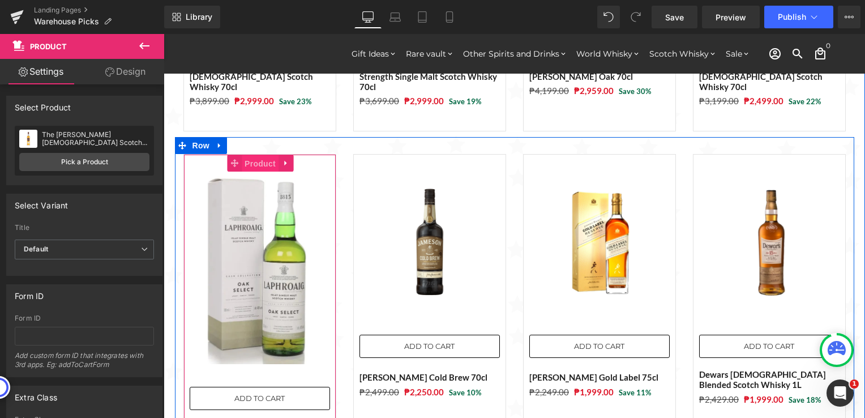
click at [250, 155] on span "Product" at bounding box center [260, 163] width 37 height 17
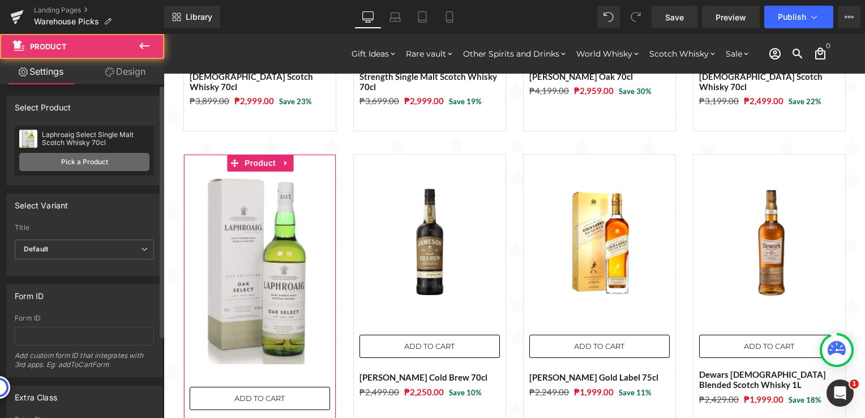
click at [97, 161] on link "Pick a Product" at bounding box center [84, 162] width 130 height 18
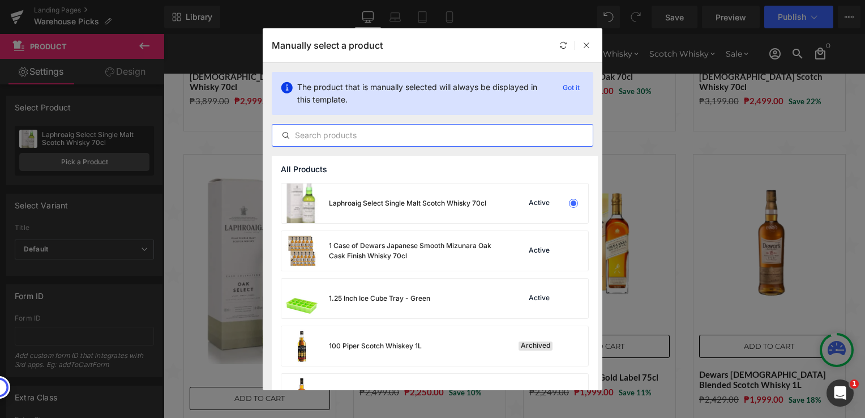
click at [365, 139] on input "text" at bounding box center [432, 136] width 321 height 14
paste input "The Observatory Aged [DEMOGRAPHIC_DATA] Years 70cl"
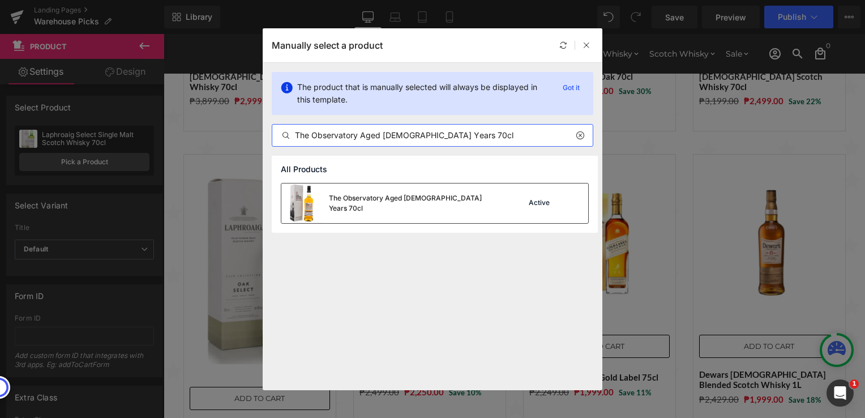
type input "The Observatory Aged [DEMOGRAPHIC_DATA] Years 70cl"
click at [396, 203] on div "The Observatory Aged [DEMOGRAPHIC_DATA] Years 70cl" at bounding box center [414, 203] width 170 height 20
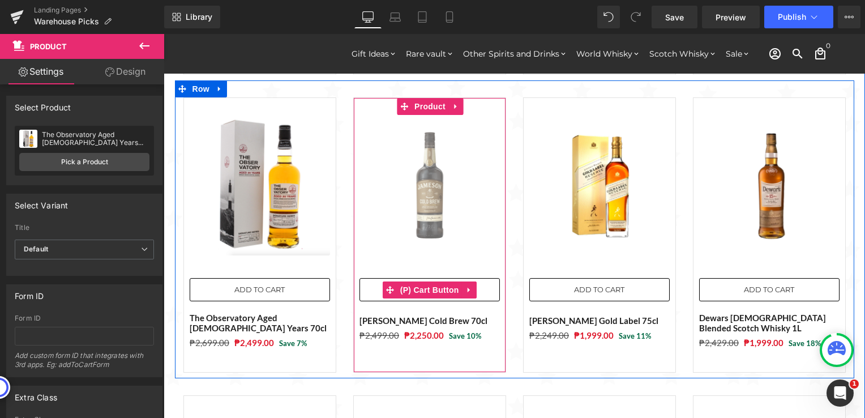
scroll to position [906, 0]
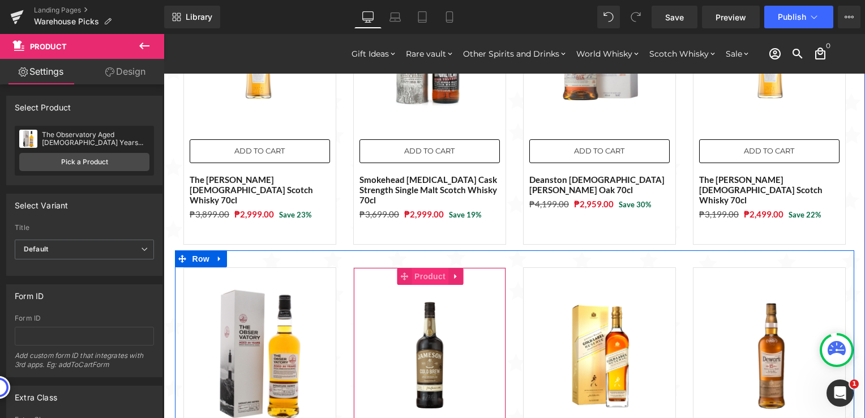
drag, startPoint x: 424, startPoint y: 258, endPoint x: 413, endPoint y: 257, distance: 10.9
click at [424, 268] on span "Product" at bounding box center [430, 276] width 37 height 17
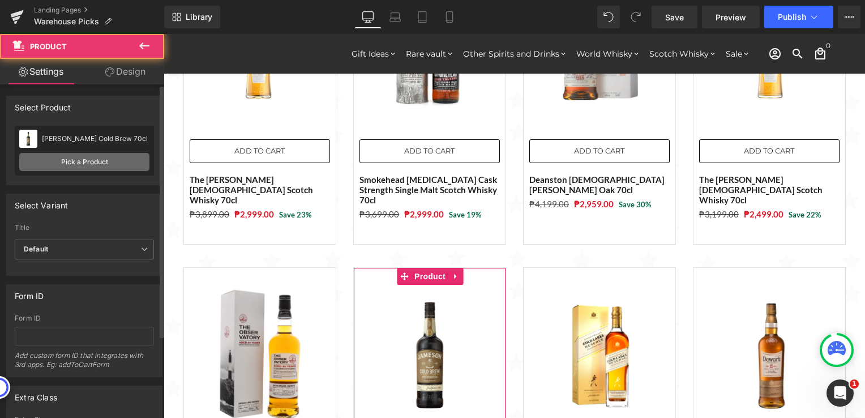
click at [111, 162] on link "Pick a Product" at bounding box center [84, 162] width 130 height 18
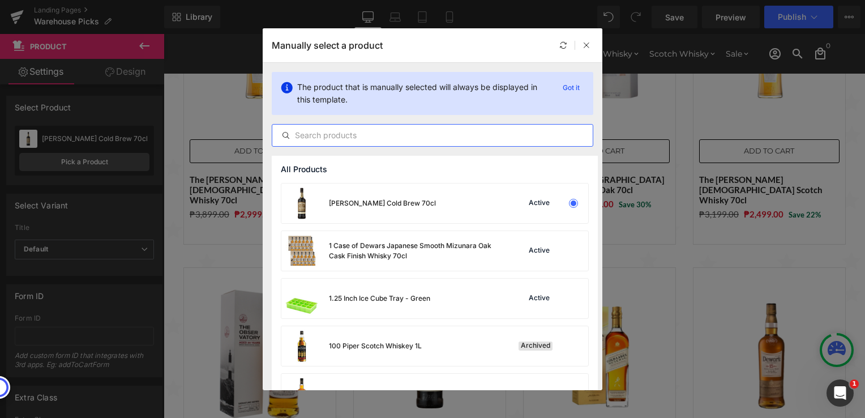
click at [360, 132] on input "text" at bounding box center [432, 136] width 321 height 14
paste input "The [PERSON_NAME] [DEMOGRAPHIC_DATA] Scotch Whisky 70cl"
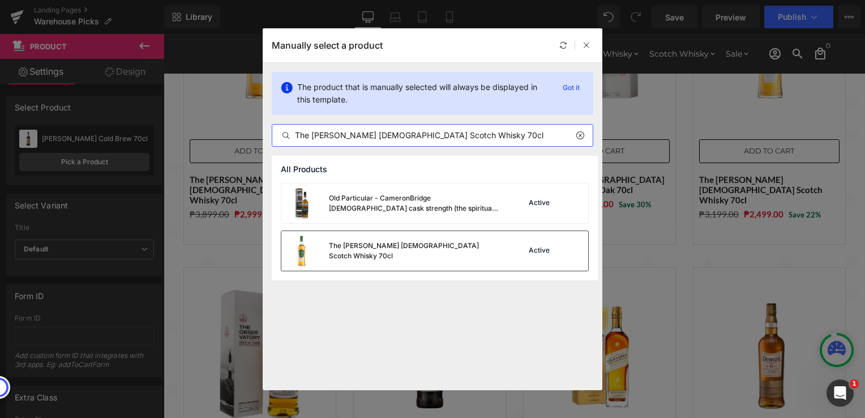
type input "The [PERSON_NAME] [DEMOGRAPHIC_DATA] Scotch Whisky 70cl"
click at [389, 248] on div "The [PERSON_NAME] [DEMOGRAPHIC_DATA] Scotch Whisky 70cl" at bounding box center [414, 251] width 170 height 20
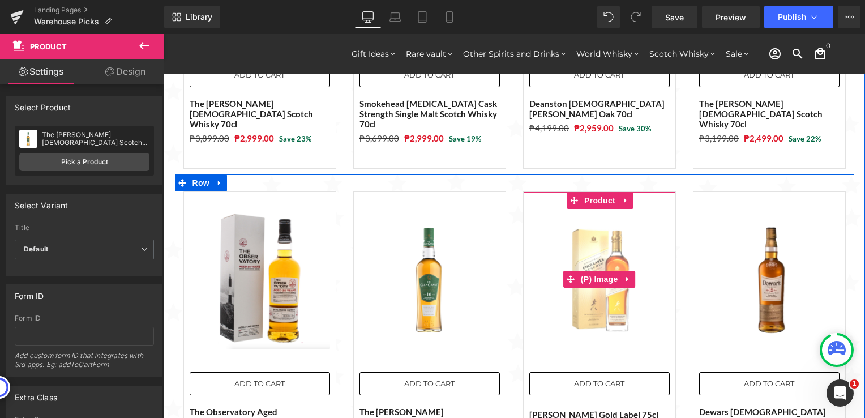
scroll to position [963, 0]
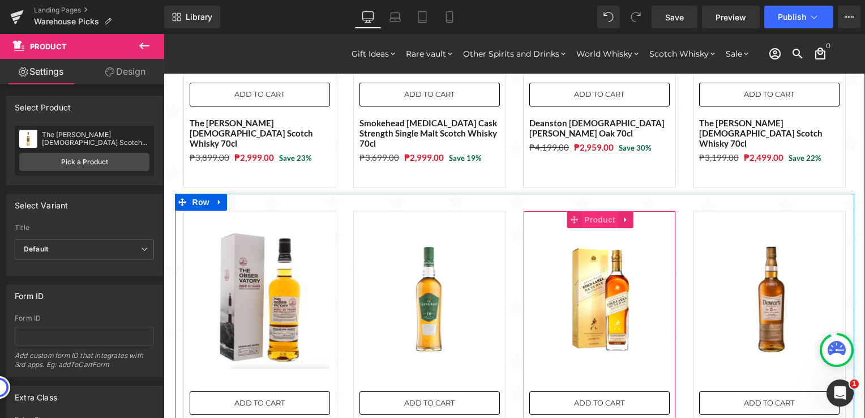
click at [585, 211] on span "Product" at bounding box center [600, 219] width 37 height 17
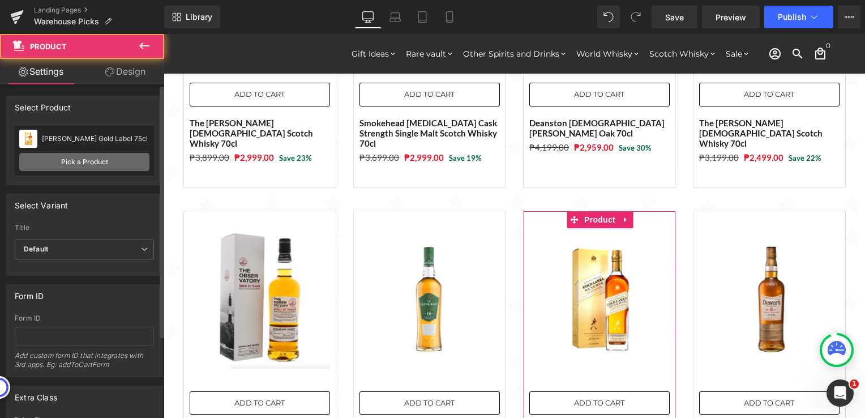
click at [43, 153] on link "Pick a Product" at bounding box center [84, 162] width 130 height 18
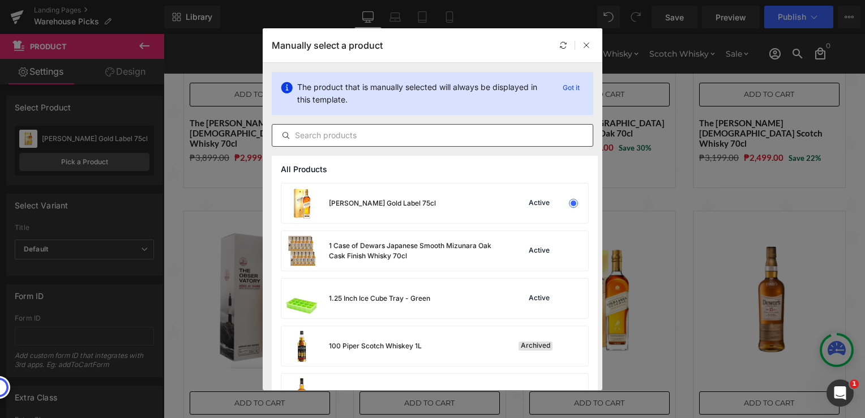
click at [368, 134] on input "text" at bounding box center [432, 136] width 321 height 14
paste input "Deanston Virgin Oak Finish 70cl"
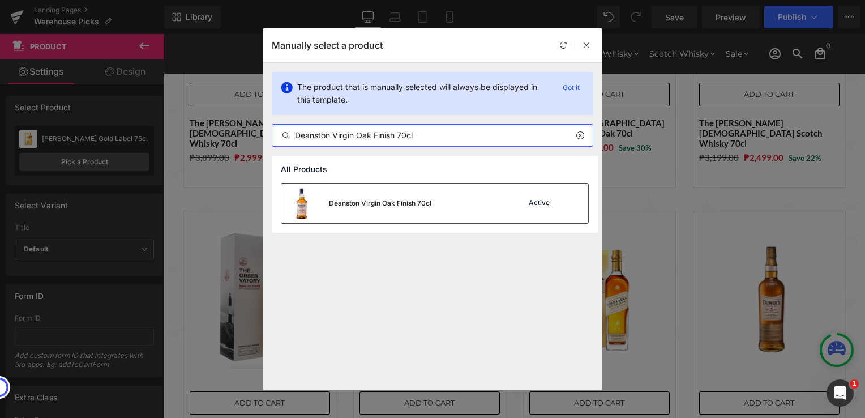
type input "Deanston Virgin Oak Finish 70cl"
click at [428, 198] on div "Deanston Virgin Oak Finish 70cl" at bounding box center [380, 203] width 103 height 10
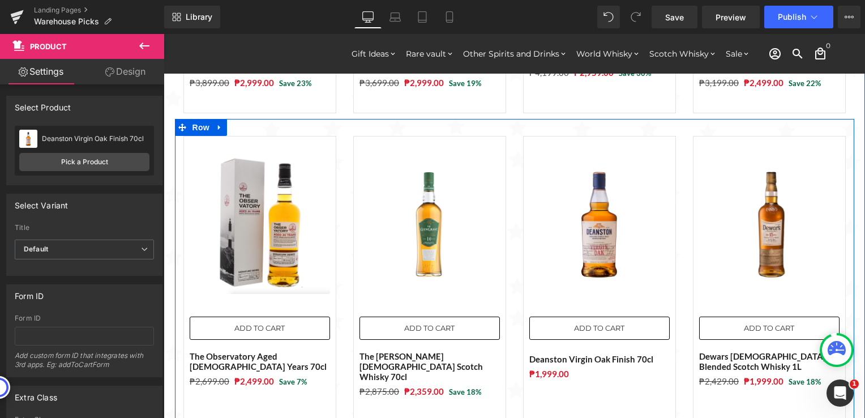
scroll to position [1020, 0]
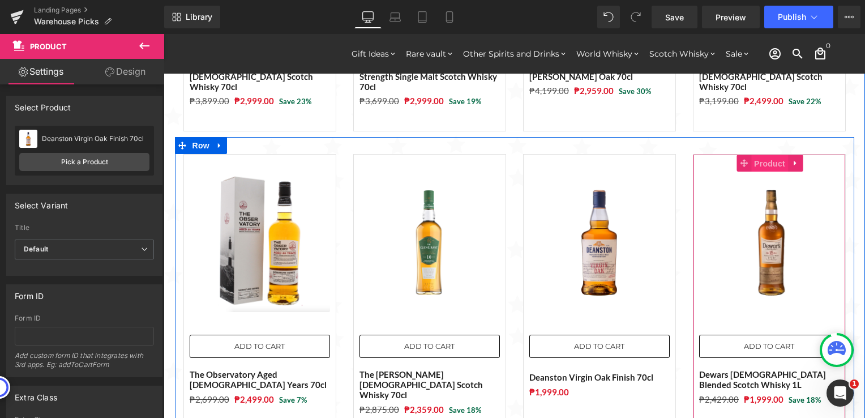
click at [761, 155] on span "Product" at bounding box center [770, 163] width 37 height 17
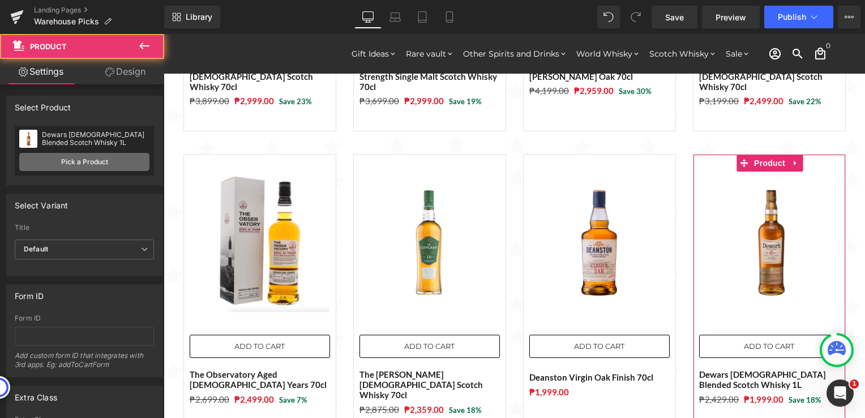
click at [117, 164] on link "Pick a Product" at bounding box center [84, 162] width 130 height 18
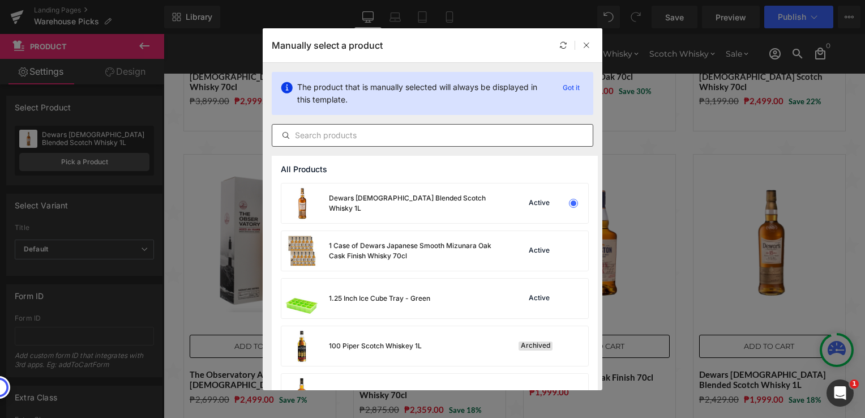
click at [367, 137] on input "text" at bounding box center [432, 136] width 321 height 14
paste input "The [PERSON_NAME] of Glendullan [DEMOGRAPHIC_DATA] 2023 Special Release 20cl"
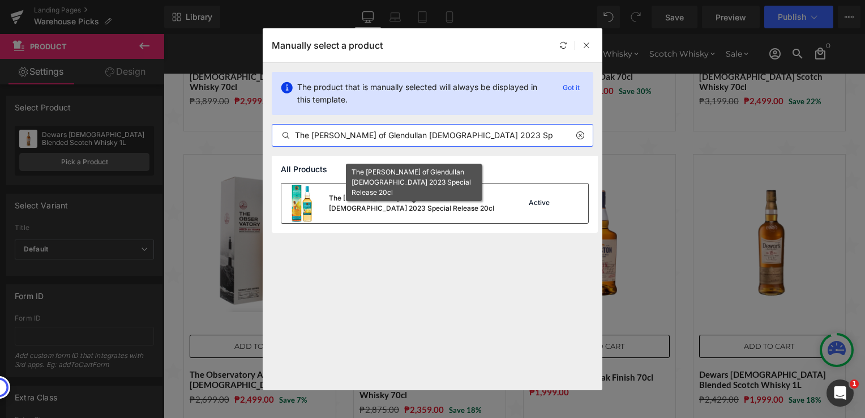
type input "The [PERSON_NAME] of Glendullan [DEMOGRAPHIC_DATA] 2023 Special Release 20cl"
click at [415, 203] on div "The [PERSON_NAME] of Glendullan [DEMOGRAPHIC_DATA] 2023 Special Release 20cl" at bounding box center [414, 203] width 170 height 20
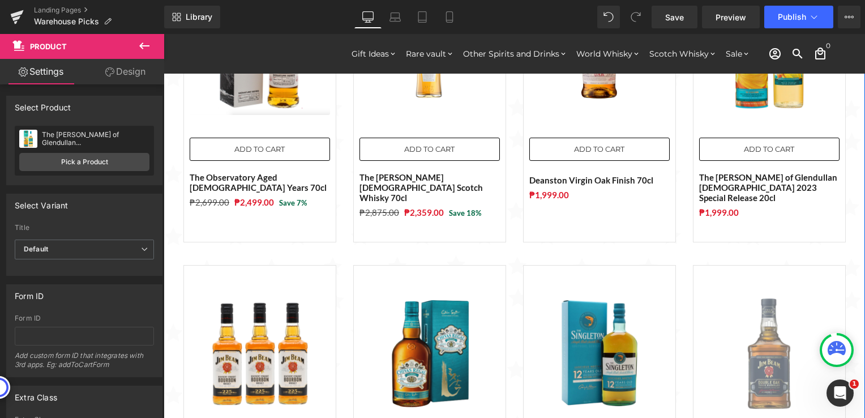
scroll to position [1246, 0]
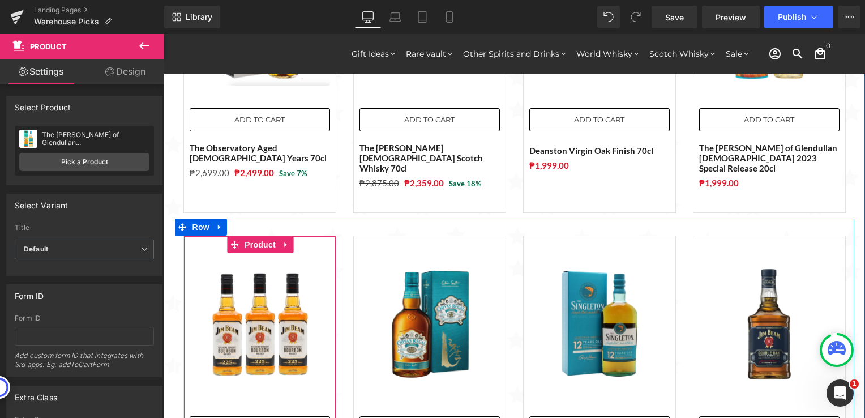
drag, startPoint x: 249, startPoint y: 216, endPoint x: 176, endPoint y: 215, distance: 73.6
click at [249, 236] on span "Product" at bounding box center [260, 244] width 37 height 17
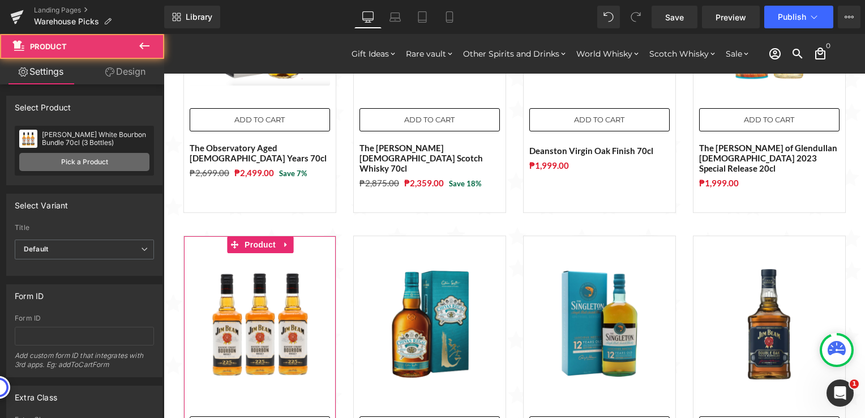
click at [82, 162] on link "Pick a Product" at bounding box center [84, 162] width 130 height 18
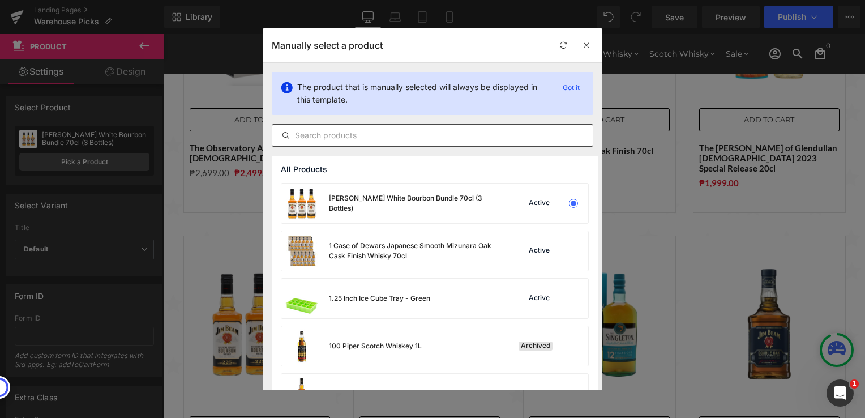
click at [351, 134] on input "text" at bounding box center [432, 136] width 321 height 14
paste input "Chivas Regal Mizunara Blended Scotch Whisky 70cl with FREE Prism Spinning Glass"
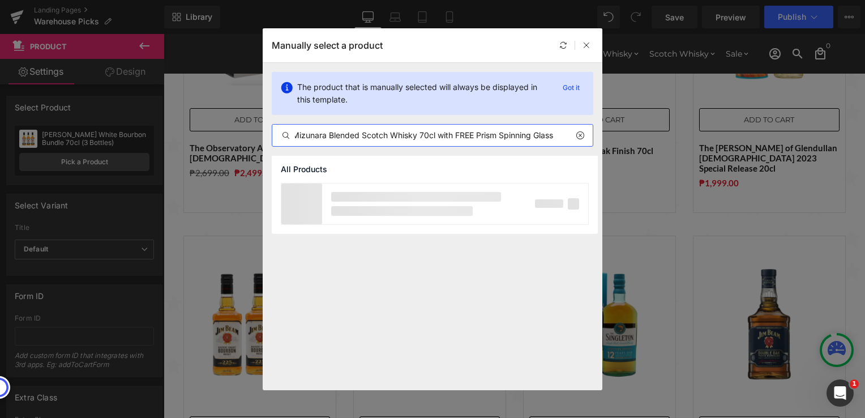
scroll to position [0, 57]
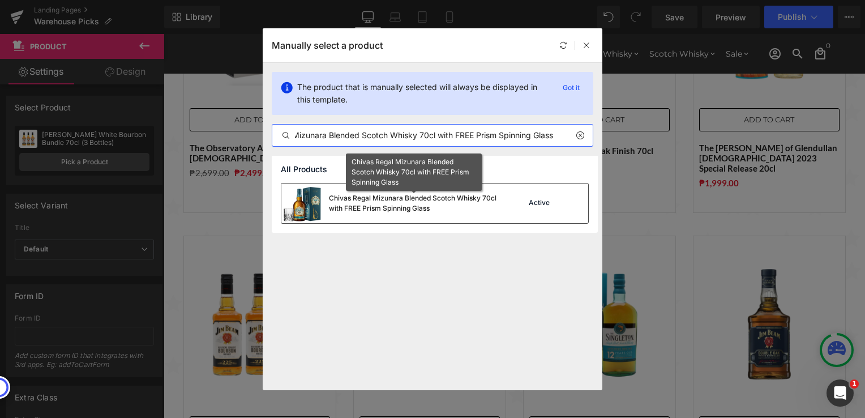
type input "Chivas Regal Mizunara Blended Scotch Whisky 70cl with FREE Prism Spinning Glass"
click at [376, 206] on div "Chivas Regal Mizunara Blended Scotch Whisky 70cl with FREE Prism Spinning Glass" at bounding box center [414, 203] width 170 height 20
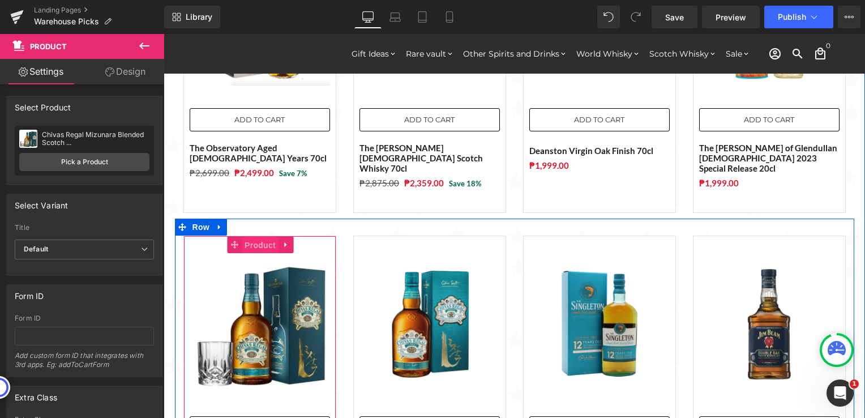
click at [266, 237] on span "Product" at bounding box center [260, 245] width 37 height 17
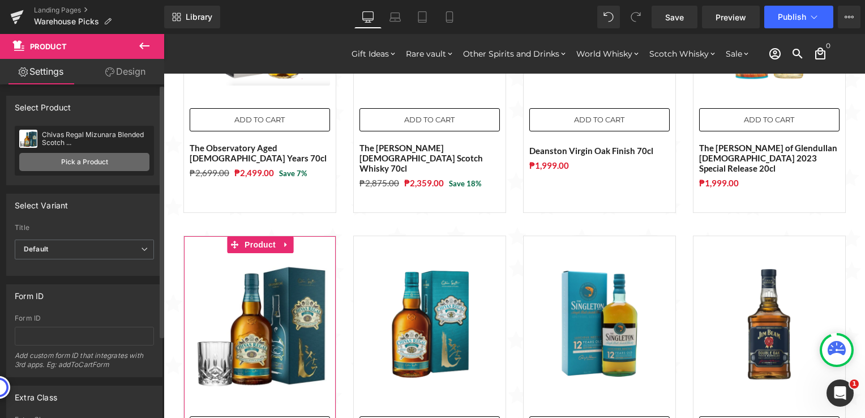
click at [88, 167] on link "Pick a Product" at bounding box center [84, 162] width 130 height 18
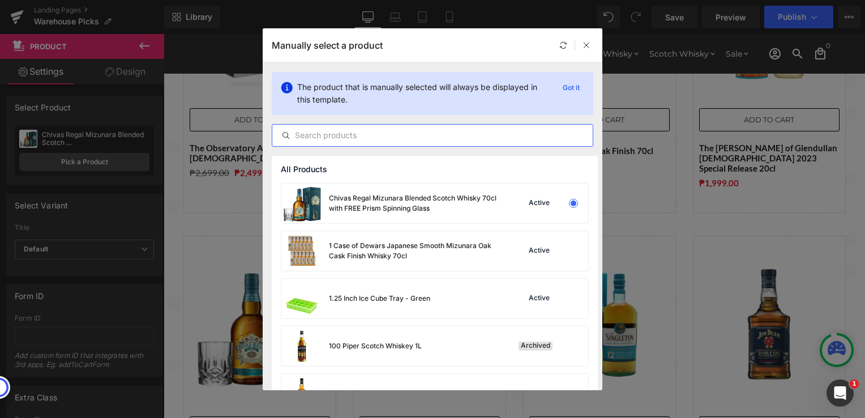
click at [395, 137] on input "text" at bounding box center [432, 136] width 321 height 14
paste input "Chivas Regal Mizunara Blended Scotch Whisky 70cl with FREE Prism Spinning Glass"
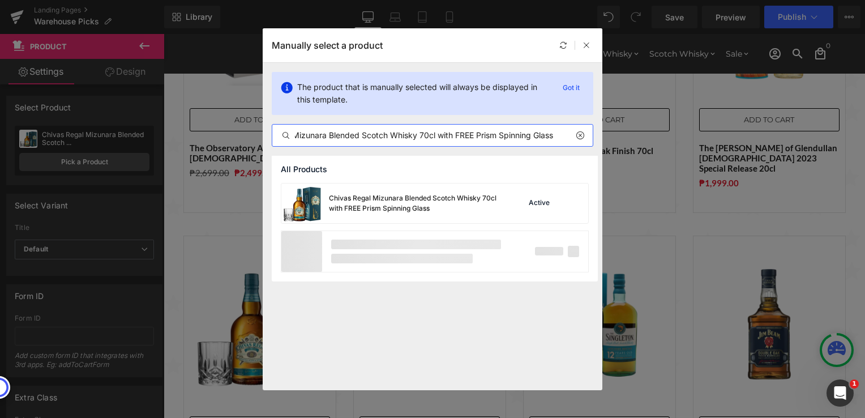
scroll to position [0, 57]
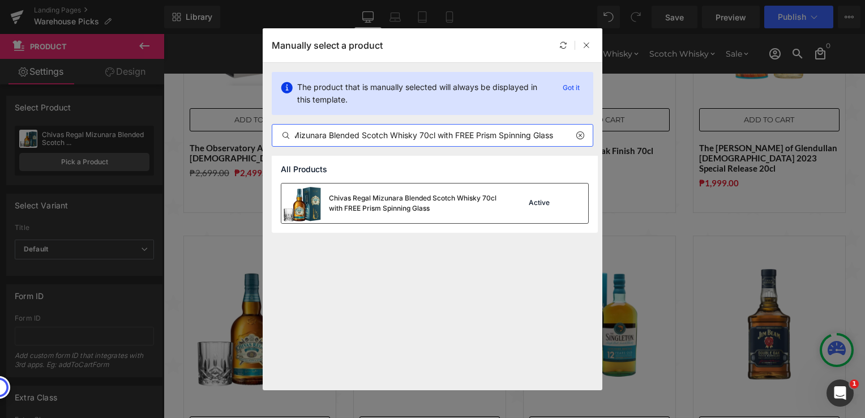
type input "Chivas Regal Mizunara Blended Scotch Whisky 70cl with FREE Prism Spinning Glass"
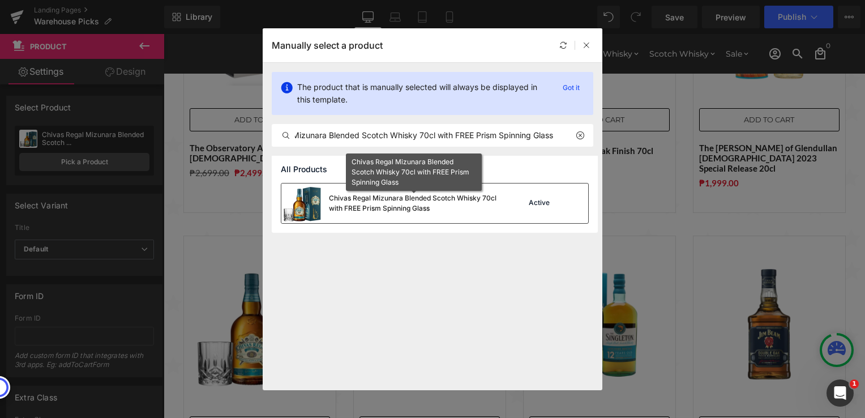
scroll to position [0, 0]
click at [361, 198] on div "Chivas Regal Mizunara Blended Scotch Whisky 70cl with FREE Prism Spinning Glass" at bounding box center [414, 203] width 170 height 20
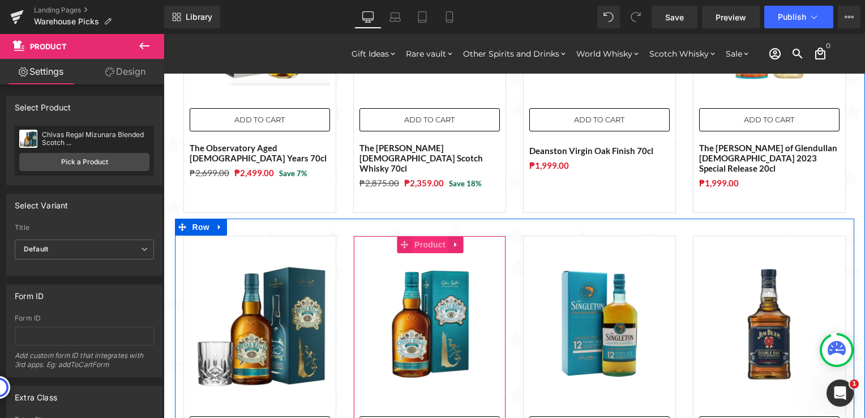
click at [432, 236] on span "Product" at bounding box center [430, 244] width 37 height 17
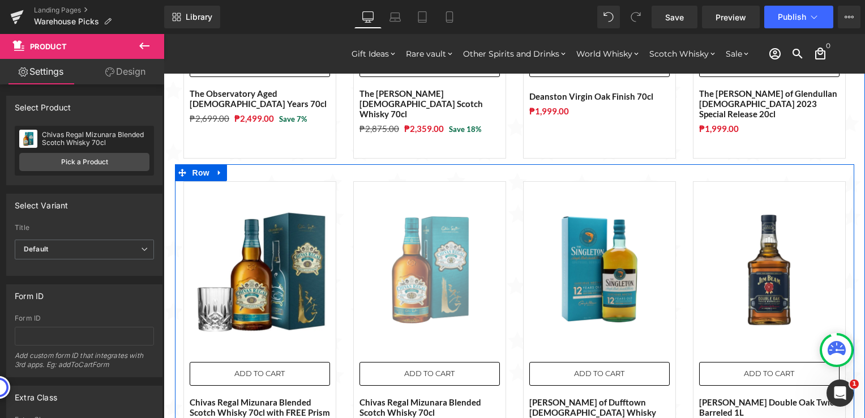
scroll to position [1303, 0]
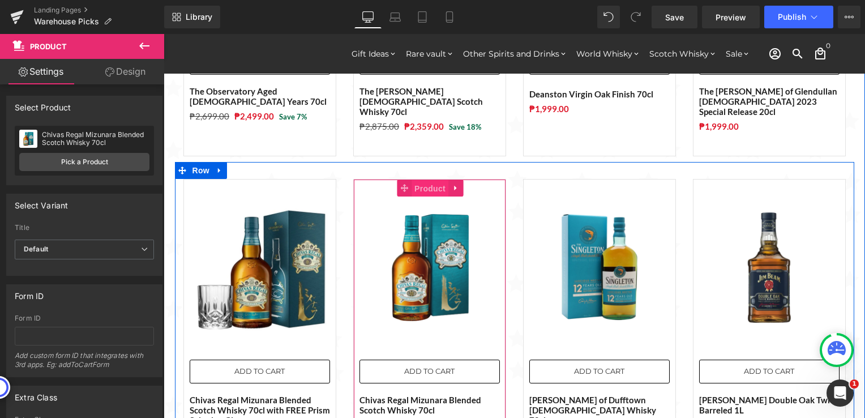
click at [417, 180] on span "Product" at bounding box center [430, 188] width 37 height 17
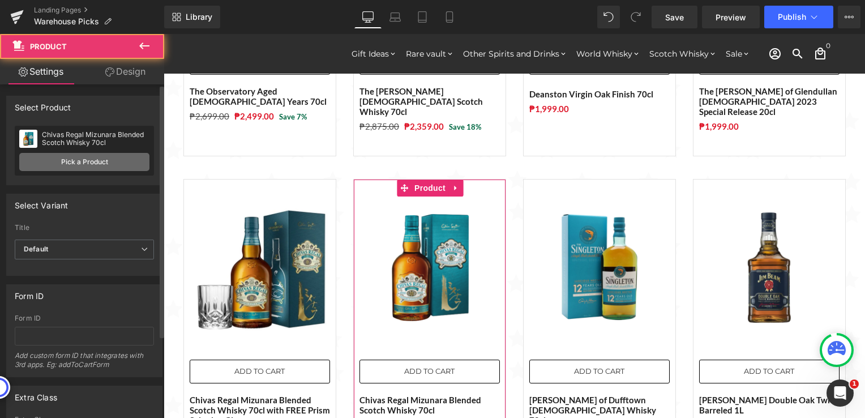
click at [66, 161] on link "Pick a Product" at bounding box center [84, 162] width 130 height 18
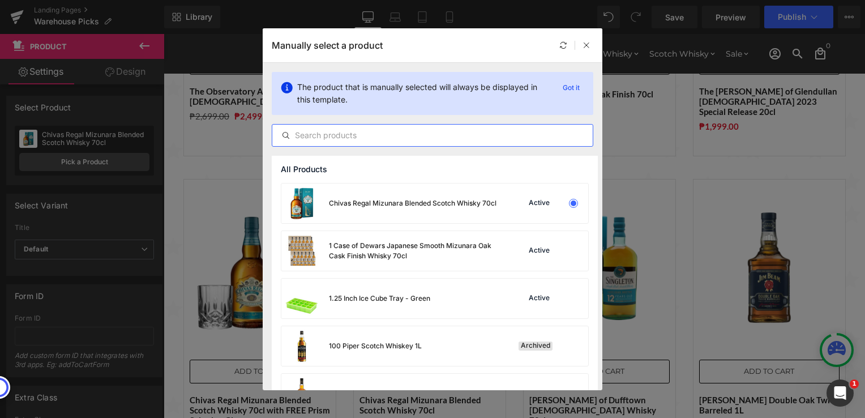
click at [365, 134] on input "text" at bounding box center [432, 136] width 321 height 14
paste input "Speyburn [DEMOGRAPHIC_DATA] 70cl"
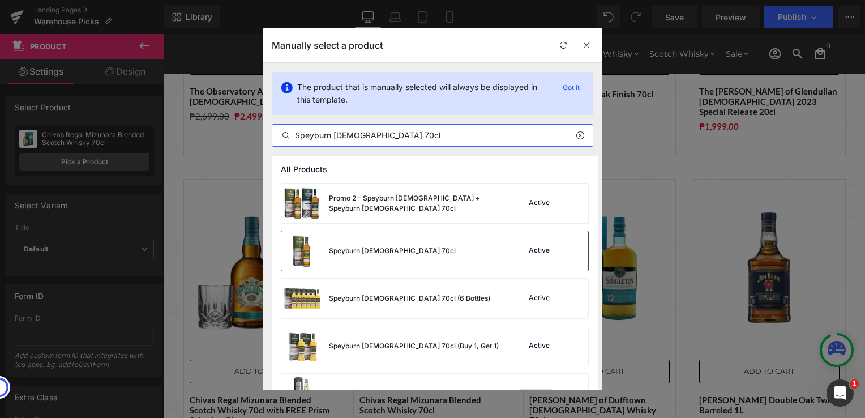
type input "Speyburn [DEMOGRAPHIC_DATA] 70cl"
click at [448, 241] on div "Speyburn [DEMOGRAPHIC_DATA] 70cl Active" at bounding box center [435, 251] width 307 height 40
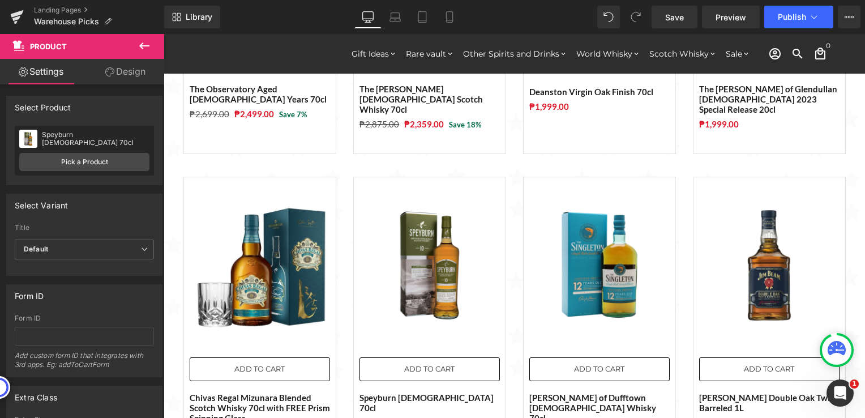
scroll to position [1246, 0]
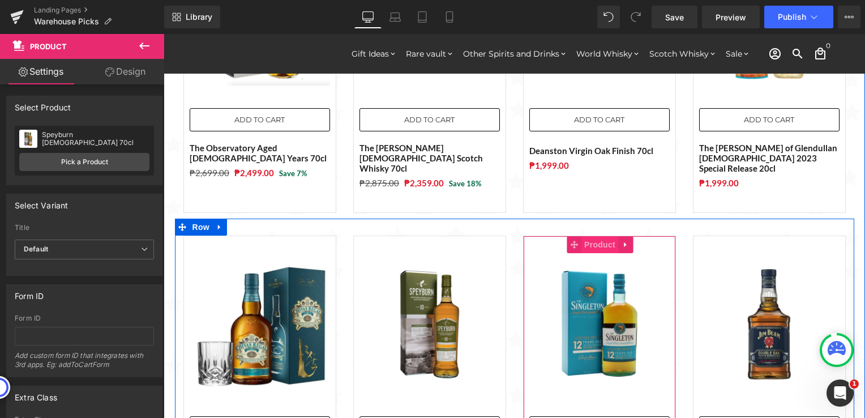
click at [591, 236] on span "Product" at bounding box center [600, 244] width 37 height 17
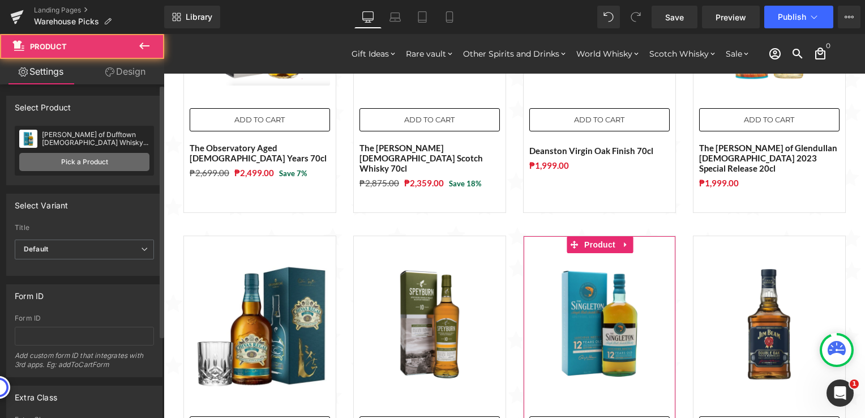
click at [74, 162] on link "Pick a Product" at bounding box center [84, 162] width 130 height 18
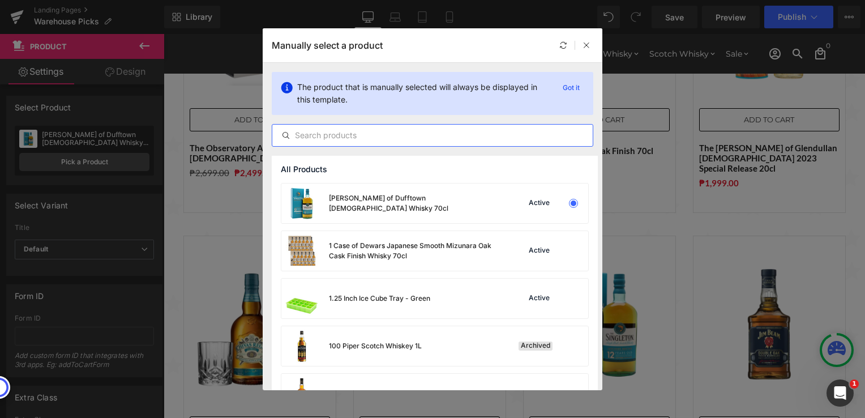
click at [353, 134] on input "text" at bounding box center [432, 136] width 321 height 14
paste input "Bushmills Original Irish Whiskey 70cl"
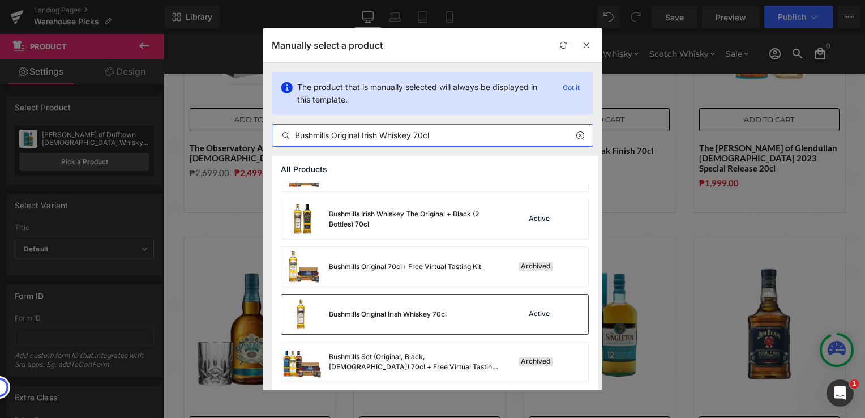
scroll to position [127, 0]
type input "Bushmills Original Irish Whiskey 70cl"
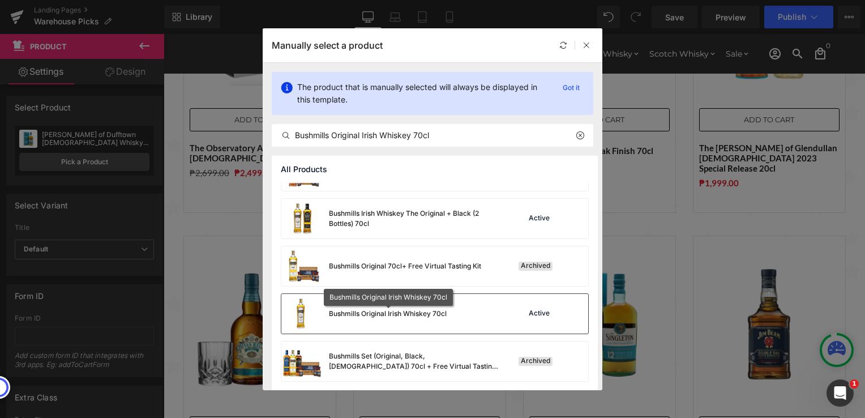
click at [401, 309] on div "Bushmills Original Irish Whiskey 70cl" at bounding box center [388, 314] width 118 height 10
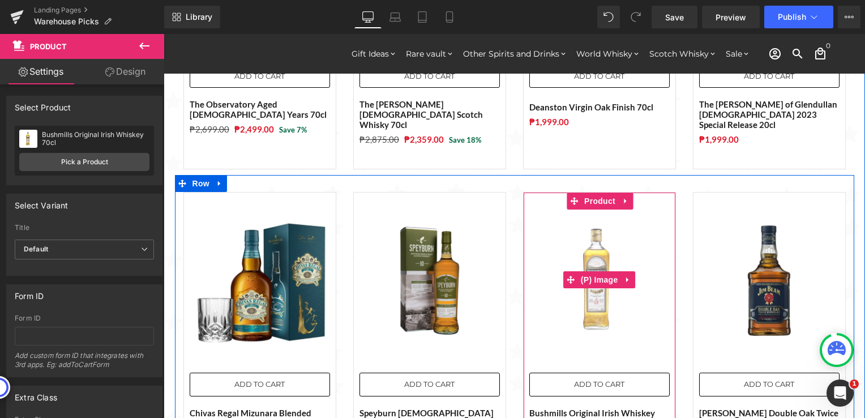
scroll to position [1359, 0]
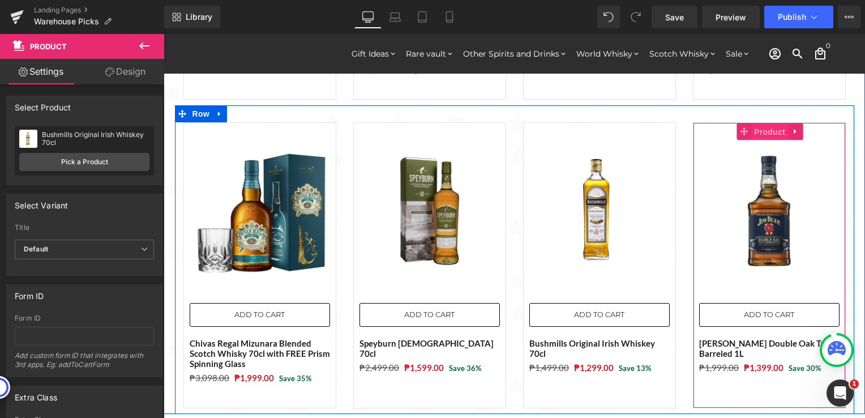
click at [763, 123] on span "Product" at bounding box center [770, 131] width 37 height 17
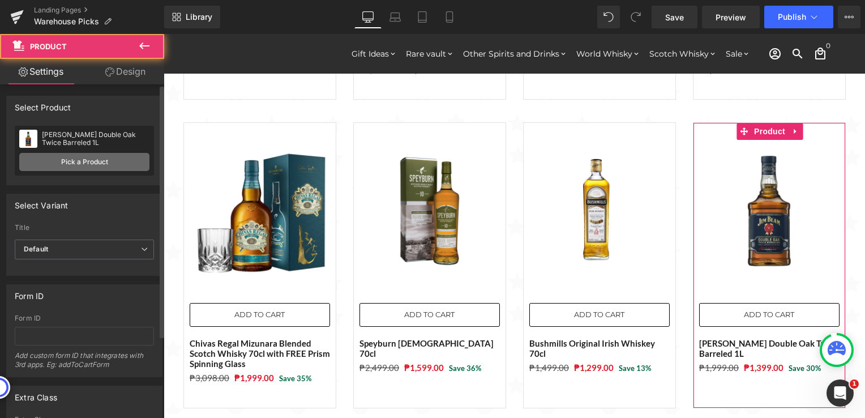
click at [95, 163] on link "Pick a Product" at bounding box center [84, 162] width 130 height 18
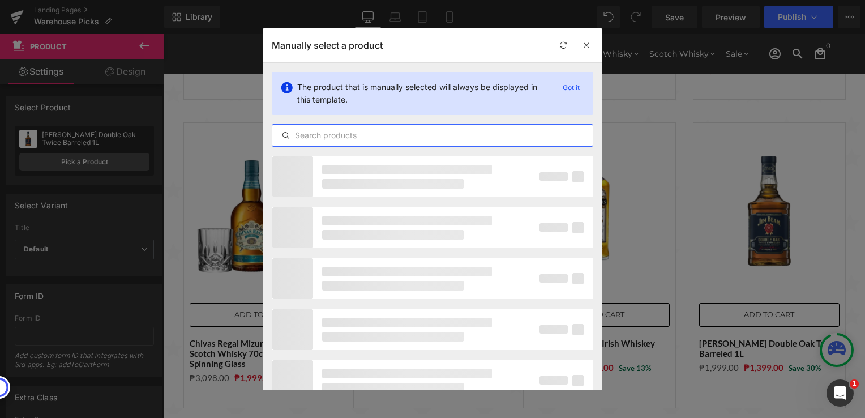
click at [366, 138] on input "text" at bounding box center [432, 136] width 321 height 14
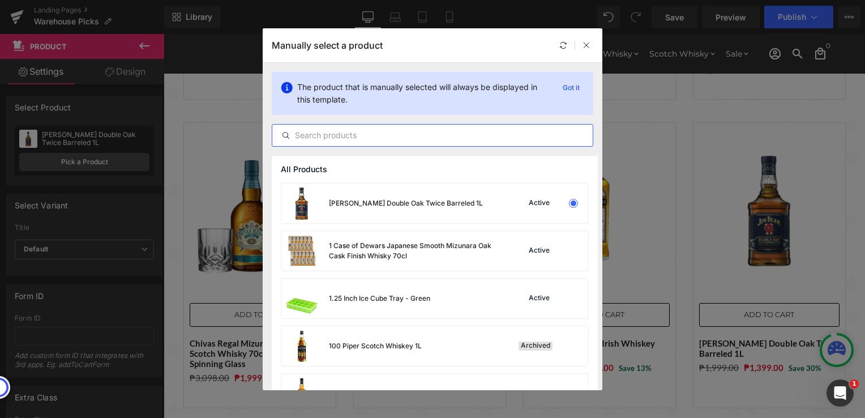
paste input "Tanqueray London Dry Gin 75cl with FREE Gift Bag and Leather Coaster"
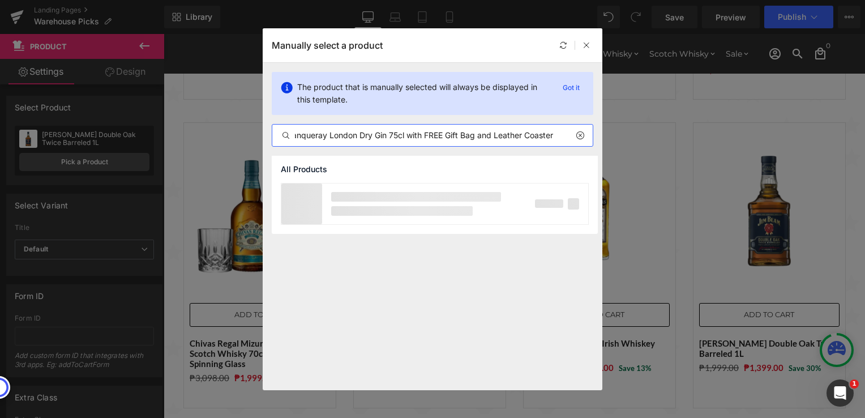
scroll to position [0, 9]
type input "Tanqueray London Dry Gin 75cl with FREE Gift Bag and Leather Coaster"
click at [424, 196] on div "Tanqueray London Dry Gin 75cl with FREE Gift Bag and Leather Coaster" at bounding box center [414, 203] width 170 height 20
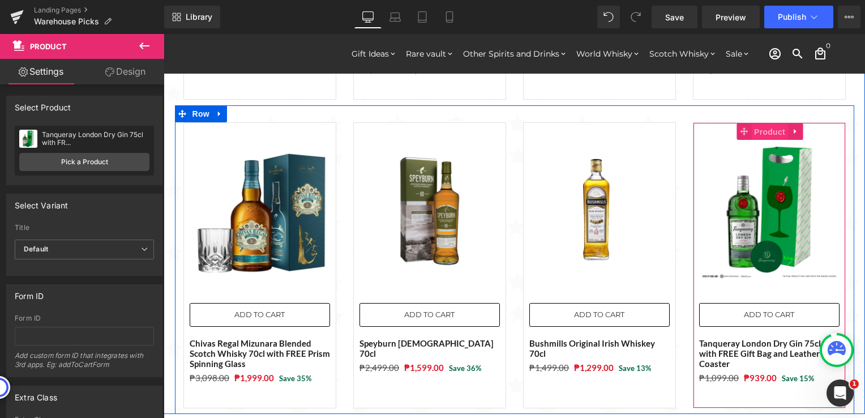
click at [757, 123] on span "Product" at bounding box center [770, 131] width 37 height 17
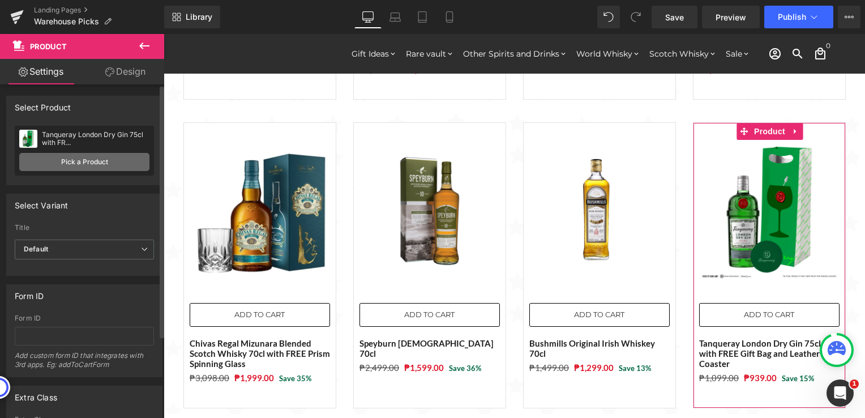
click at [101, 163] on link "Pick a Product" at bounding box center [84, 162] width 130 height 18
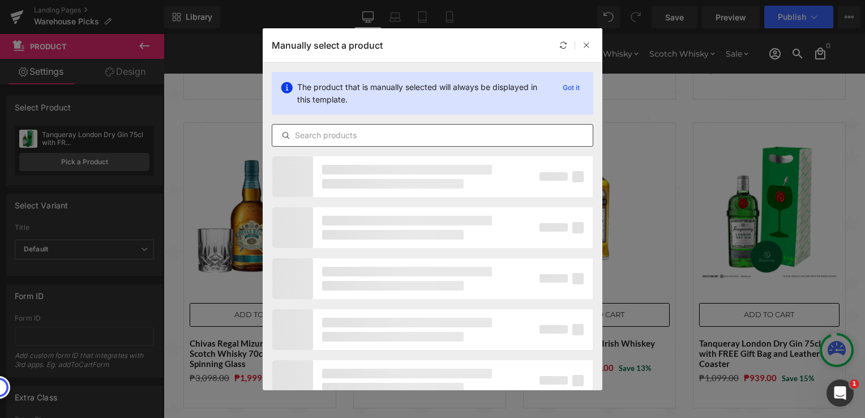
click at [343, 130] on input "text" at bounding box center [432, 136] width 321 height 14
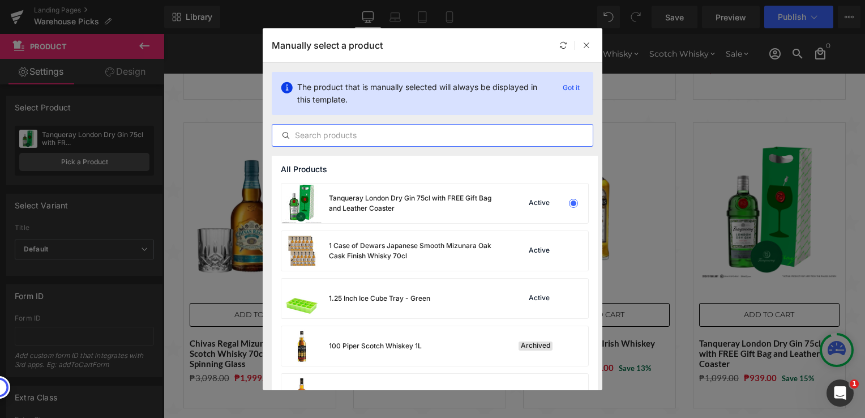
paste input "Tanqueray London Dry Gin 75cl with FREE Gift Bag and Leather Coaster"
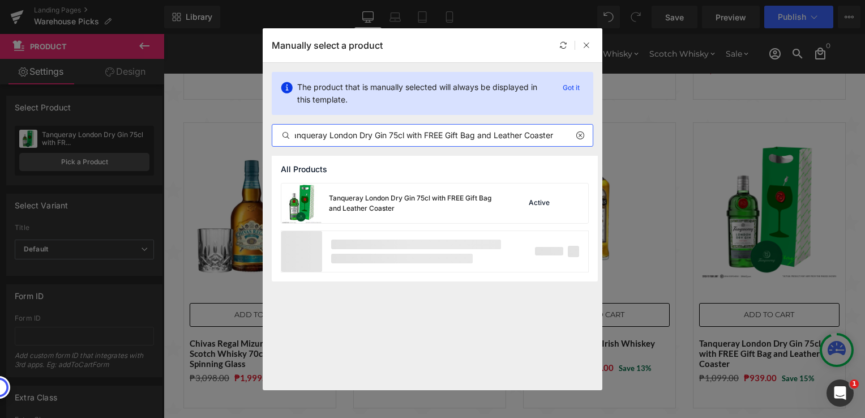
scroll to position [0, 9]
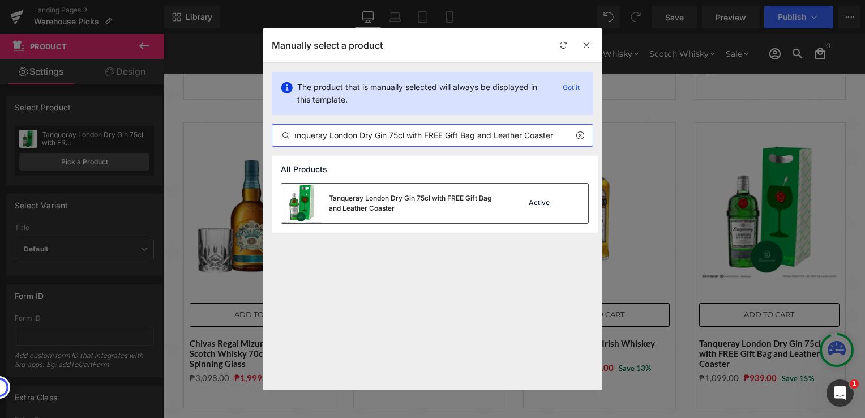
type input "Tanqueray London Dry Gin 75cl with FREE Gift Bag and Leather Coaster"
click at [381, 204] on div "Tanqueray London Dry Gin 75cl with FREE Gift Bag and Leather Coaster" at bounding box center [414, 203] width 170 height 20
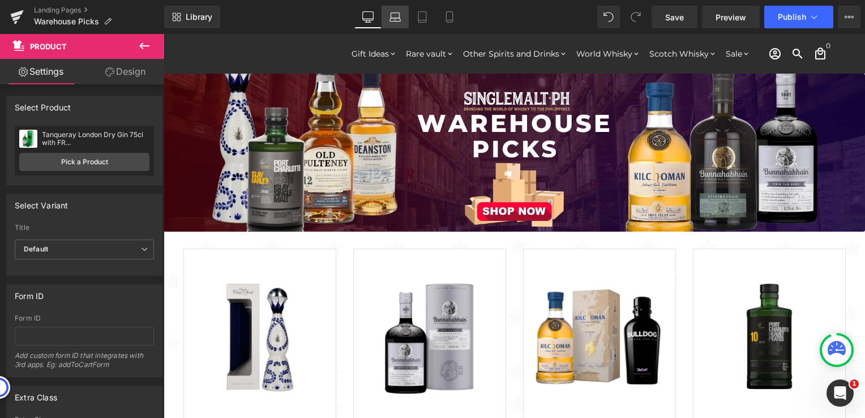
click at [390, 15] on link "Laptop" at bounding box center [395, 17] width 27 height 23
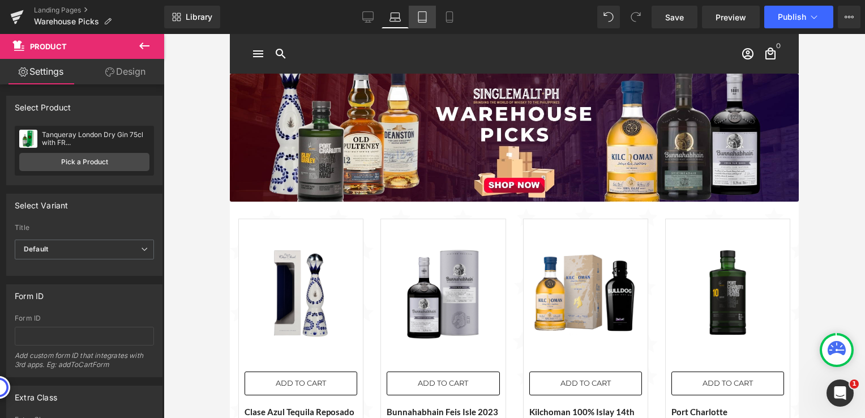
click at [424, 19] on icon at bounding box center [422, 16] width 11 height 11
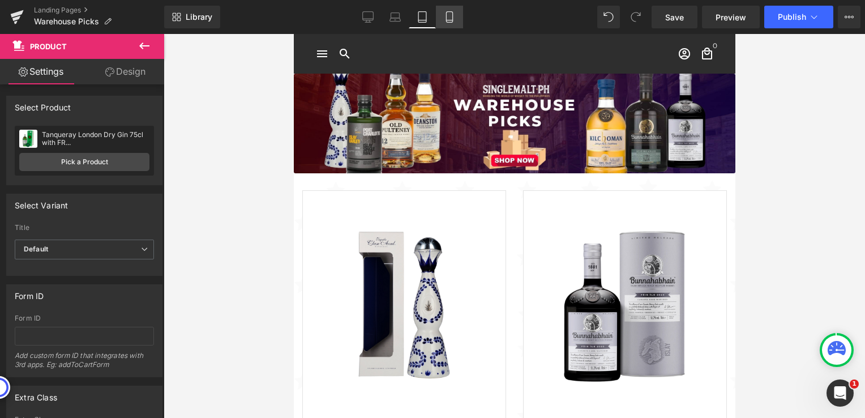
click at [452, 15] on icon at bounding box center [449, 16] width 11 height 11
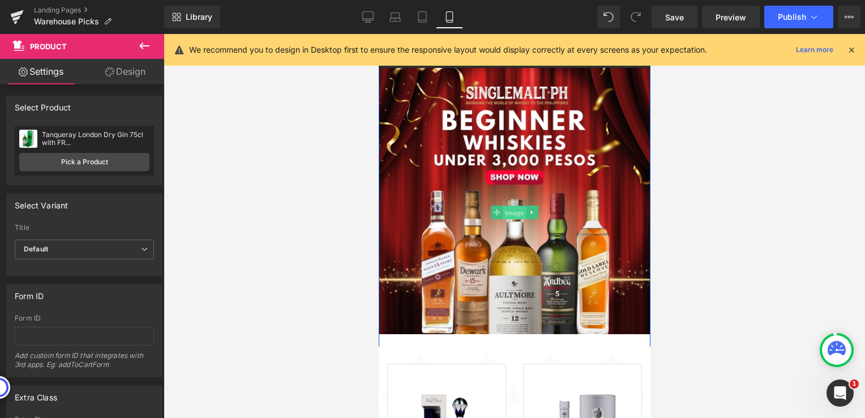
click at [514, 213] on span "Image" at bounding box center [514, 213] width 24 height 14
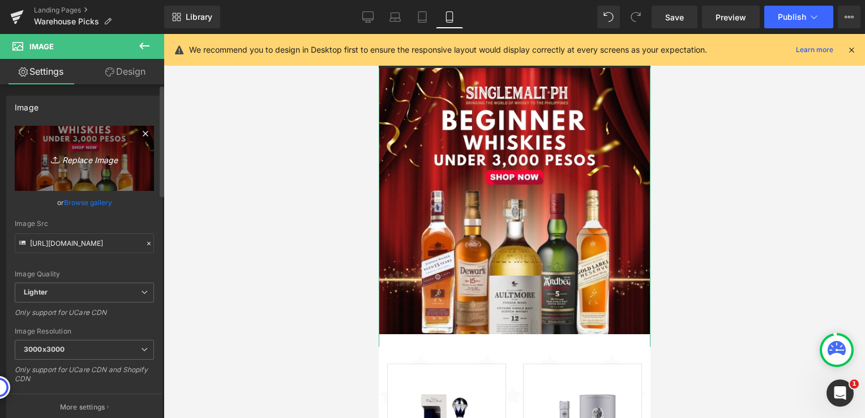
click at [79, 157] on icon "Replace Image" at bounding box center [84, 158] width 91 height 14
type input "C:\fakepath\Warehouse Picks 3 - 1024x1024.jpg"
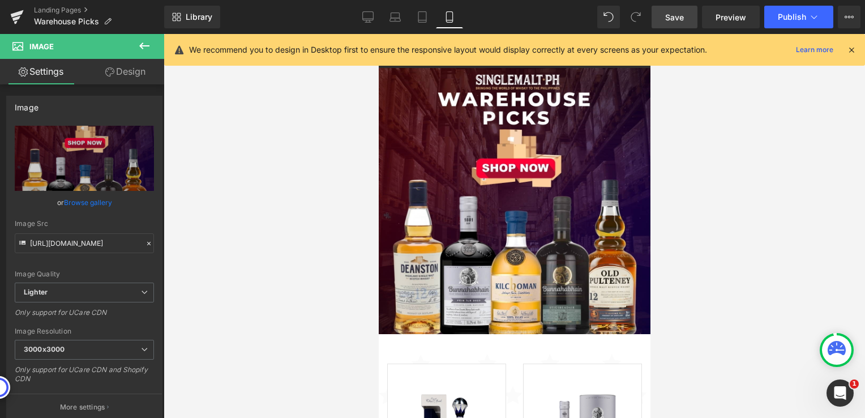
click at [684, 19] on span "Save" at bounding box center [675, 17] width 19 height 12
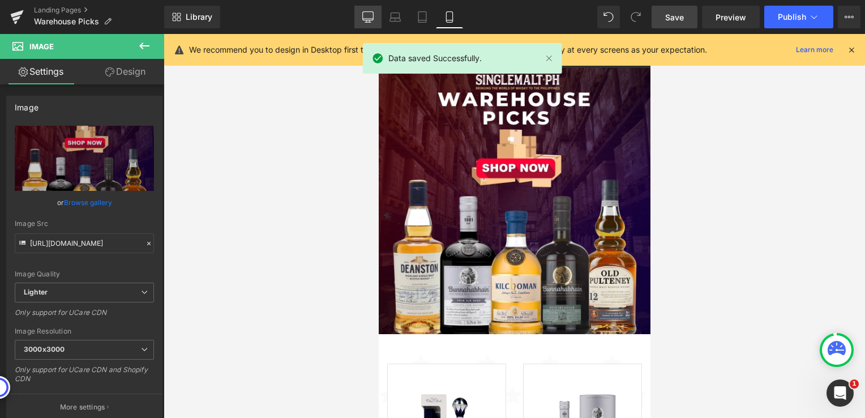
click at [370, 19] on icon at bounding box center [368, 16] width 11 height 11
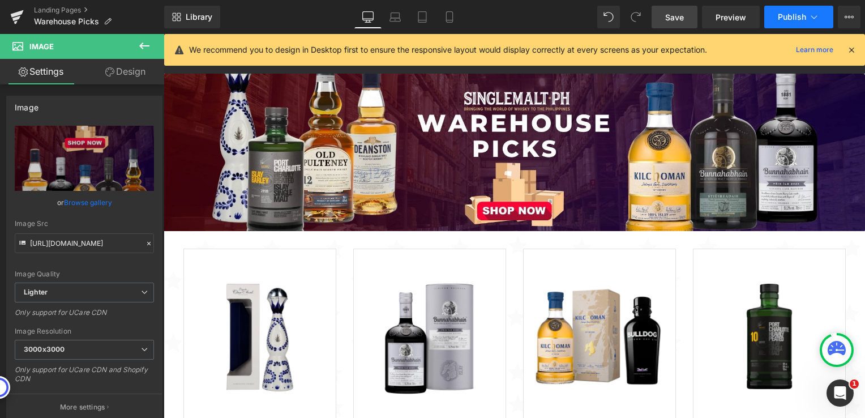
click at [803, 15] on span "Publish" at bounding box center [792, 16] width 28 height 9
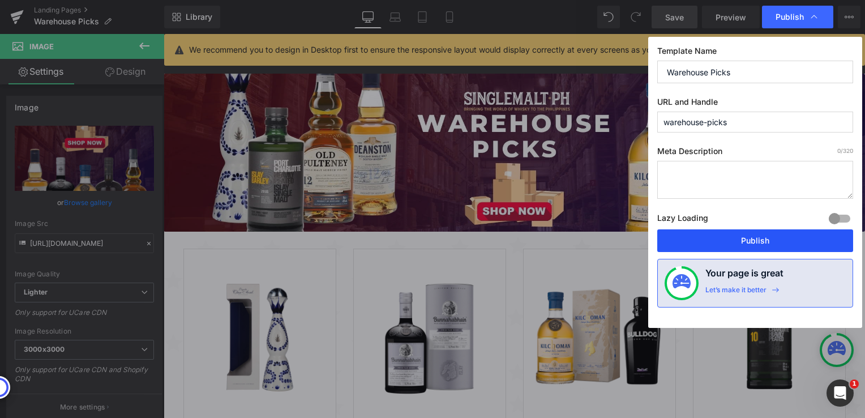
click at [768, 246] on button "Publish" at bounding box center [756, 240] width 196 height 23
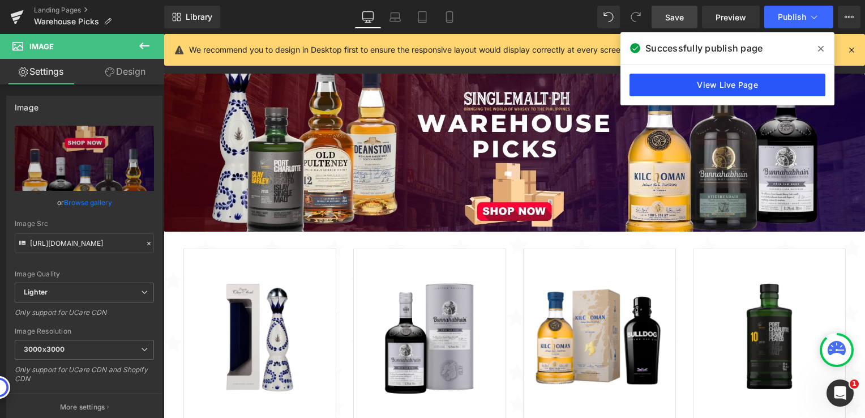
click at [686, 88] on link "View Live Page" at bounding box center [728, 85] width 196 height 23
